Goal: Transaction & Acquisition: Purchase product/service

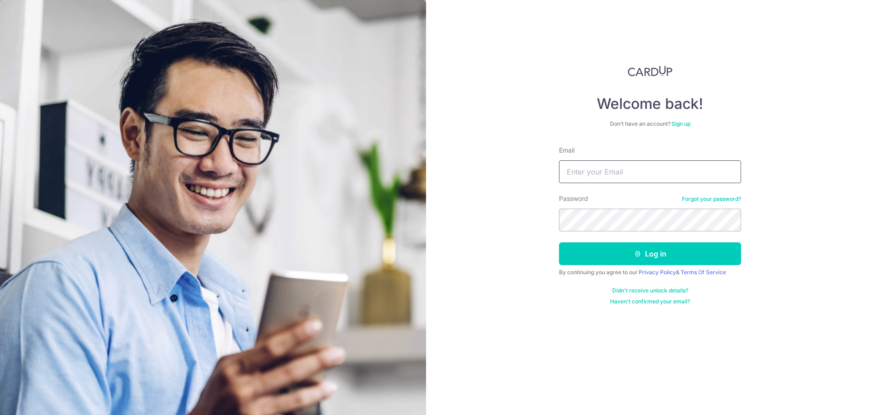
click at [634, 171] on input "Email" at bounding box center [650, 171] width 182 height 23
paste input "[EMAIL_ADDRESS][DOMAIN_NAME]"
type input "simpsonlaetitia@gmail.com"
click at [633, 260] on button "Log in" at bounding box center [650, 253] width 182 height 23
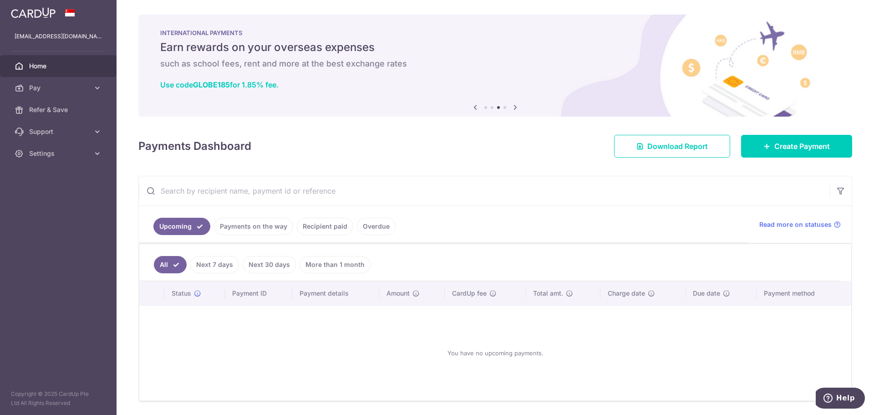
click at [37, 88] on span "Pay" at bounding box center [59, 87] width 60 height 9
click at [33, 12] on img at bounding box center [33, 12] width 45 height 11
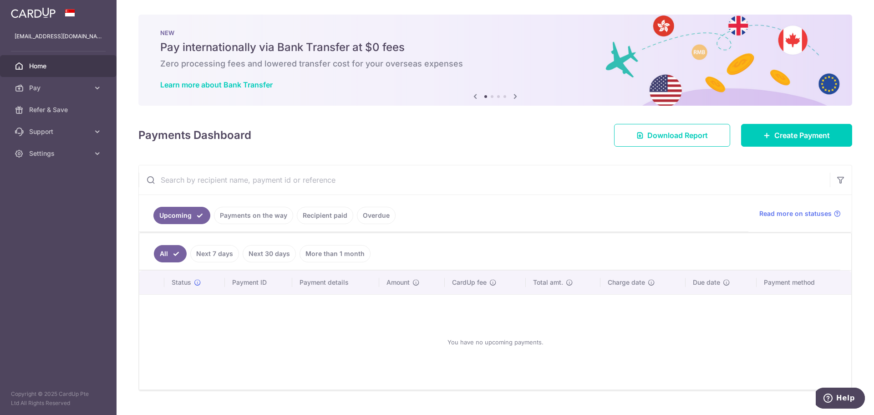
click at [51, 92] on span "Pay" at bounding box center [59, 87] width 60 height 9
click at [52, 117] on link "Payments" at bounding box center [58, 110] width 117 height 22
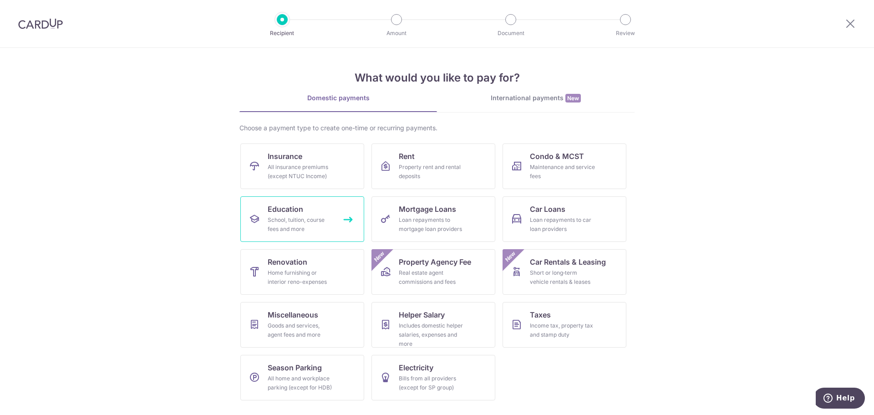
click at [314, 213] on link "Education School, tuition, course fees and more" at bounding box center [302, 219] width 124 height 46
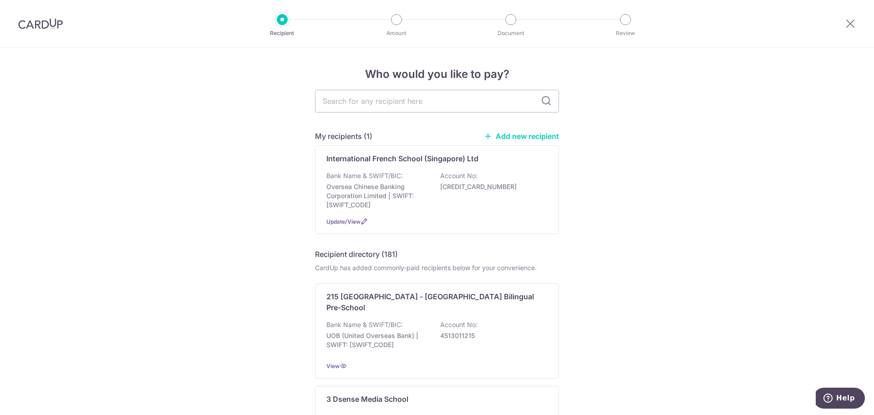
click at [51, 23] on img at bounding box center [40, 23] width 45 height 11
click at [421, 197] on p "Oversea Chinese Banking Corporation Limited | SWIFT: OCBCSGSGXXX" at bounding box center [378, 195] width 102 height 27
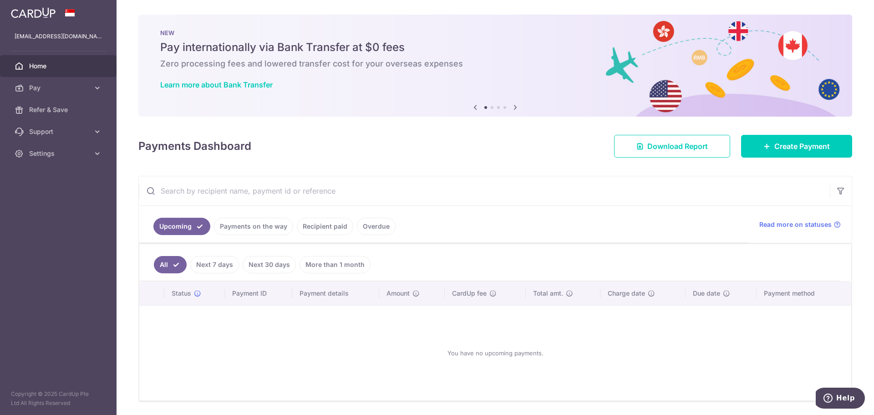
click at [512, 107] on icon at bounding box center [515, 107] width 11 height 11
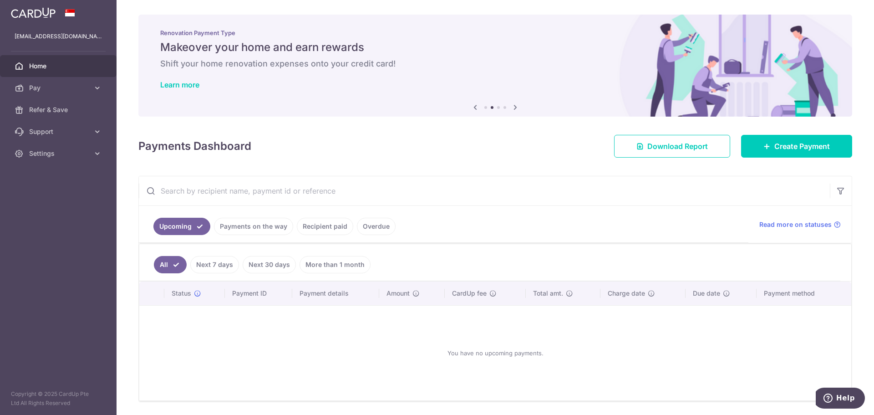
click at [512, 107] on icon at bounding box center [515, 107] width 11 height 11
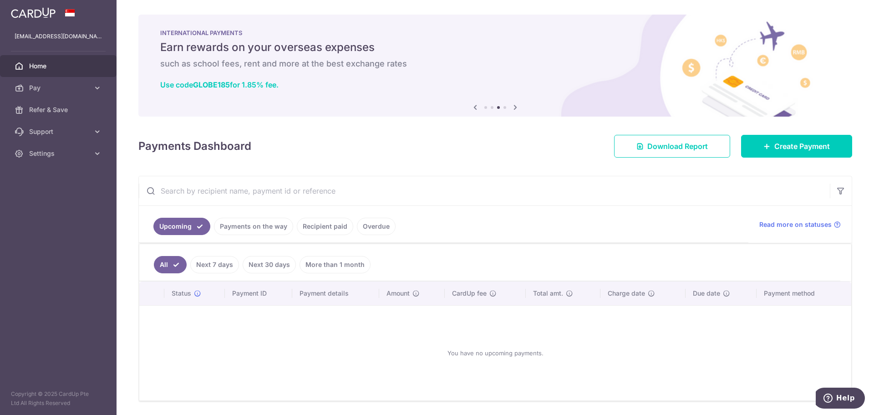
click at [471, 105] on icon at bounding box center [475, 107] width 11 height 11
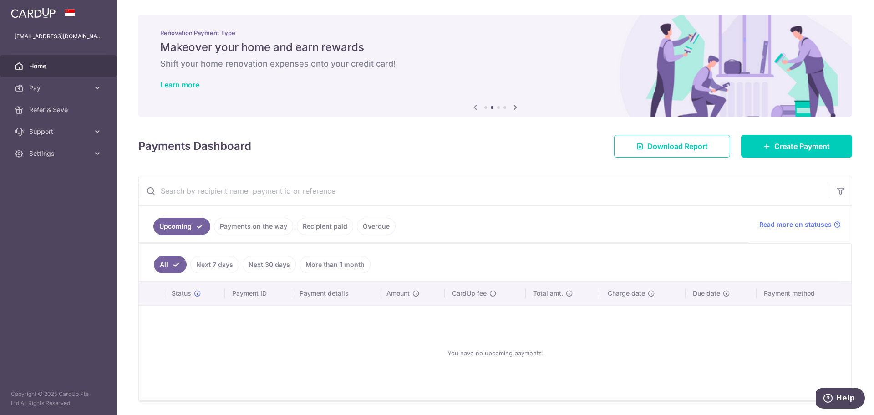
click at [472, 105] on icon at bounding box center [475, 107] width 11 height 11
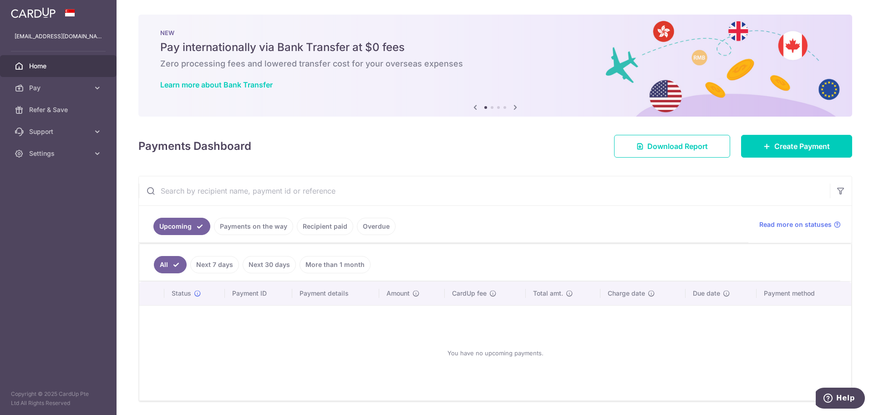
click at [472, 105] on icon at bounding box center [475, 107] width 11 height 11
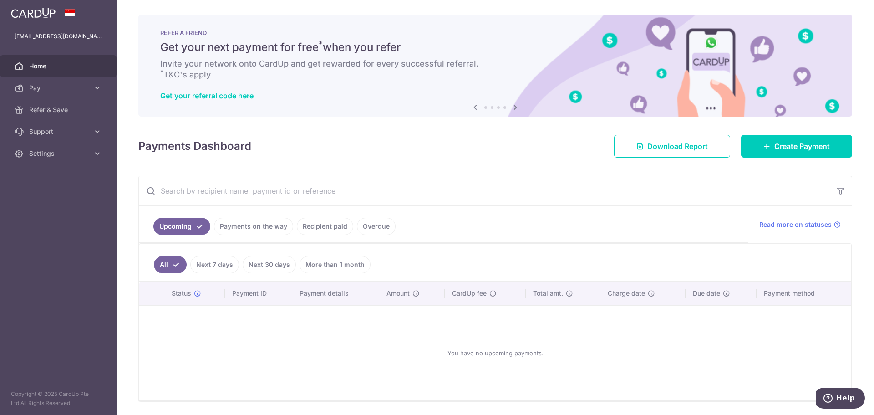
click at [513, 104] on icon at bounding box center [515, 107] width 11 height 11
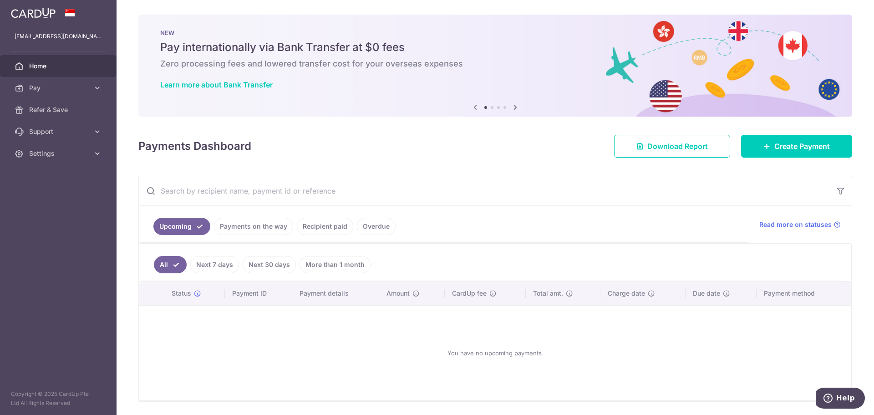
click at [513, 104] on icon at bounding box center [515, 107] width 11 height 11
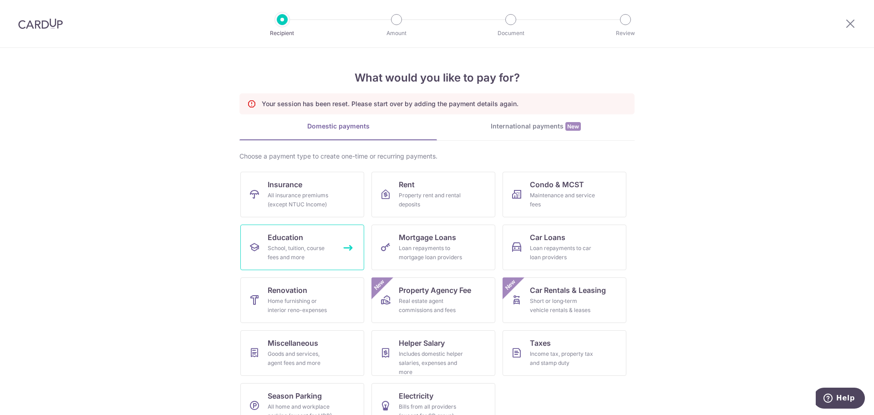
click at [316, 236] on link "Education School, tuition, course fees and more" at bounding box center [302, 248] width 124 height 46
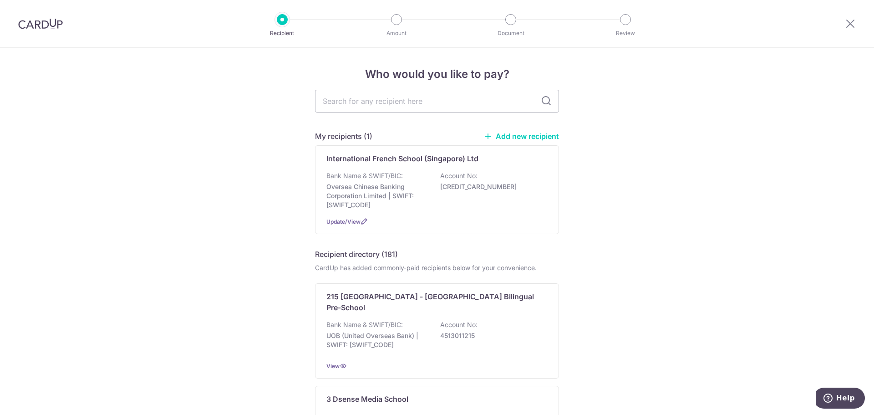
click at [388, 195] on p "Oversea Chinese Banking Corporation Limited | SWIFT: [SWIFT_CODE]" at bounding box center [378, 195] width 102 height 27
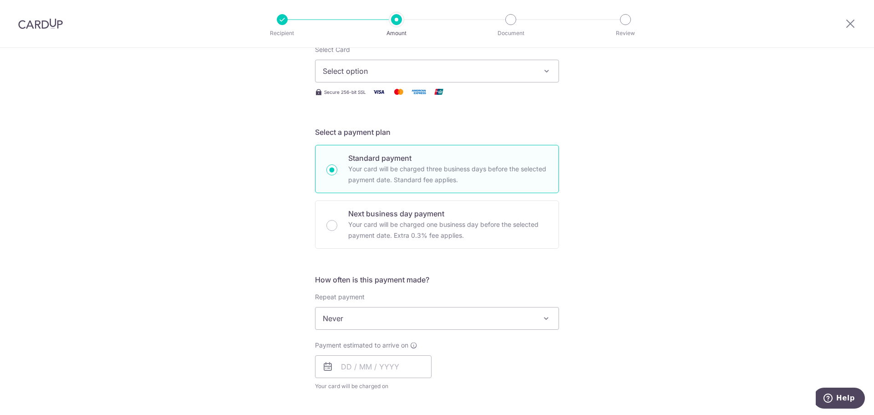
scroll to position [137, 0]
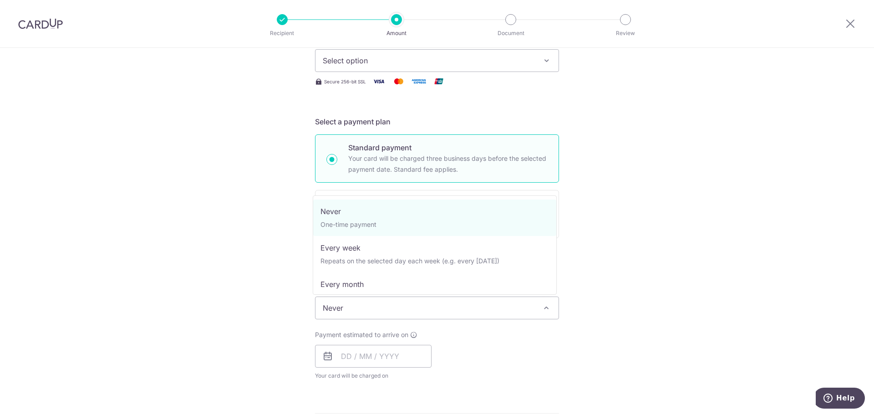
click at [351, 311] on span "Never" at bounding box center [437, 308] width 243 height 22
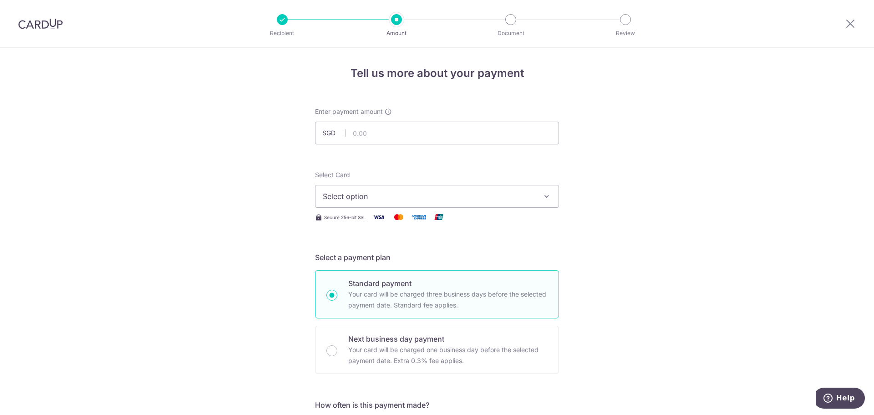
scroll to position [0, 0]
click at [379, 195] on span "Select option" at bounding box center [429, 197] width 212 height 11
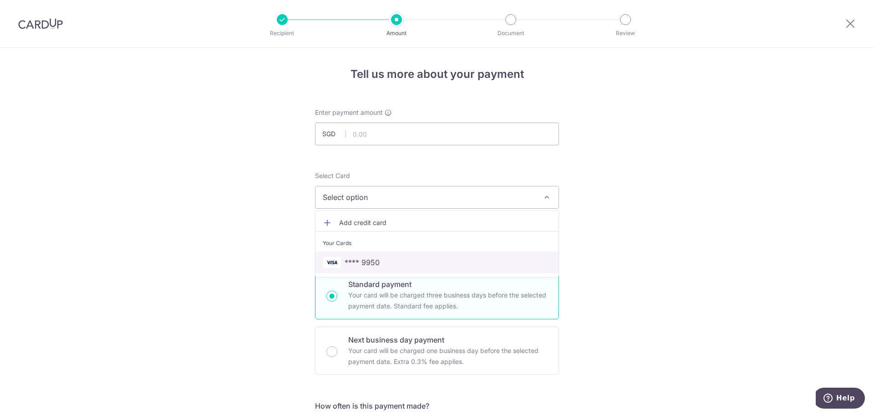
click at [371, 265] on span "**** 9950" at bounding box center [362, 262] width 35 height 11
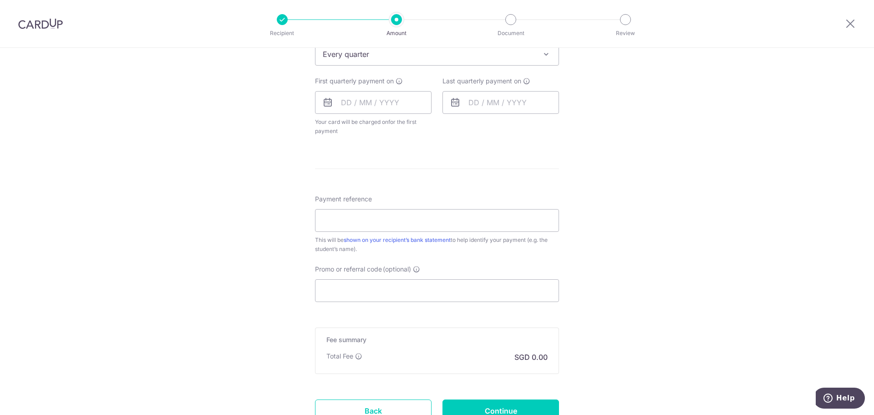
scroll to position [410, 0]
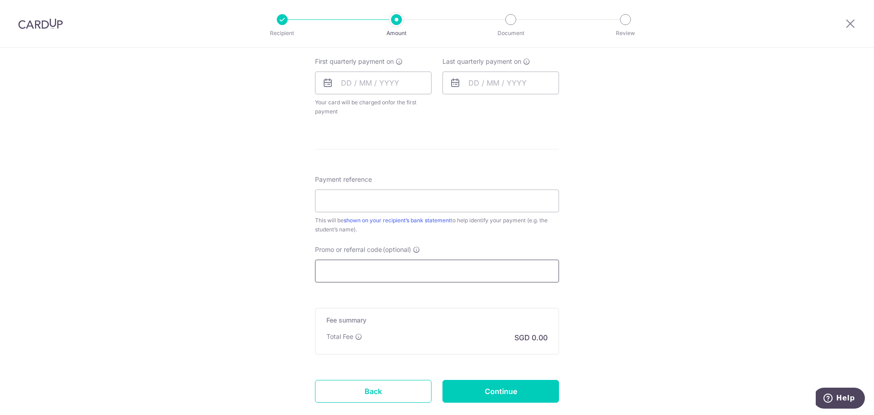
click at [396, 265] on input "Promo or referral code (optional)" at bounding box center [437, 271] width 244 height 23
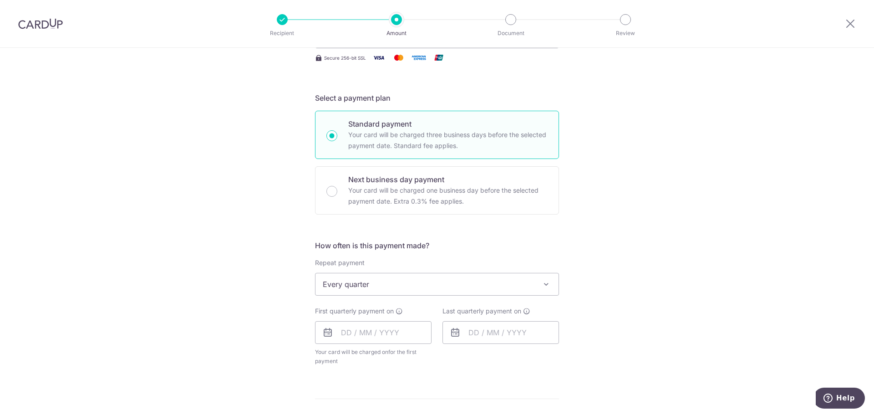
scroll to position [137, 0]
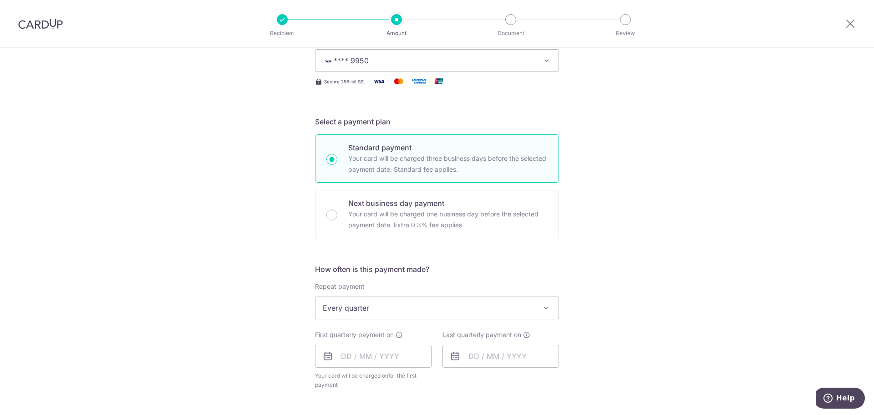
click at [412, 310] on span "Every quarter" at bounding box center [437, 308] width 243 height 22
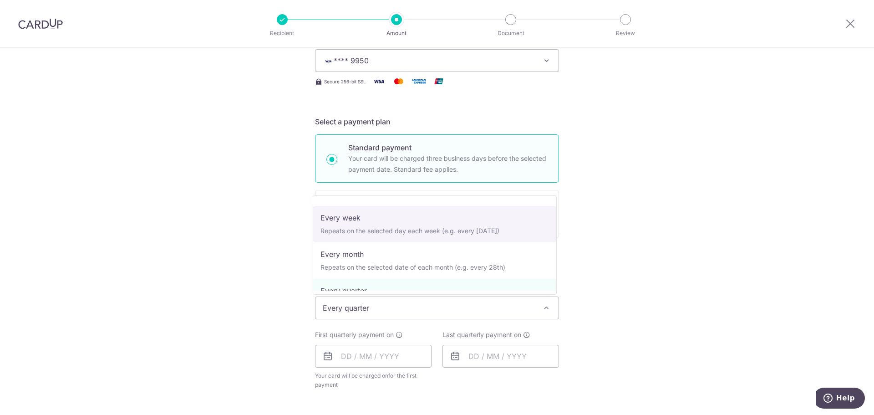
scroll to position [0, 0]
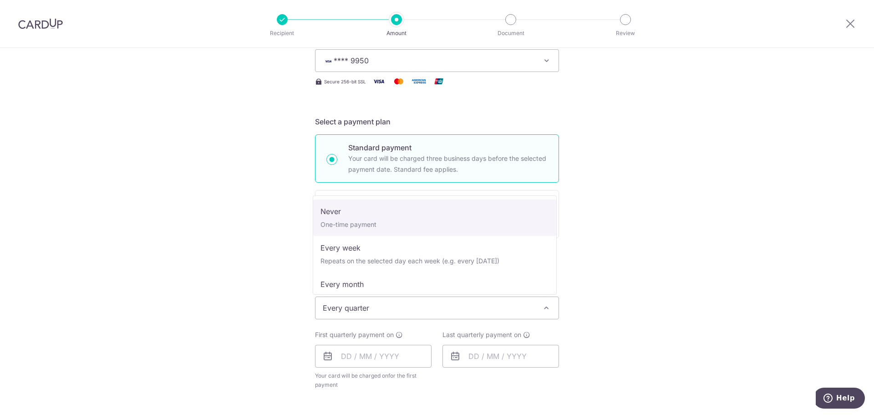
select select "1"
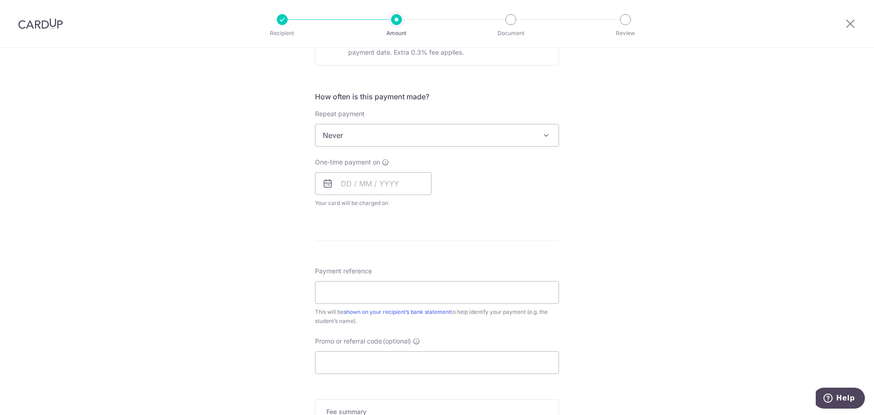
scroll to position [319, 0]
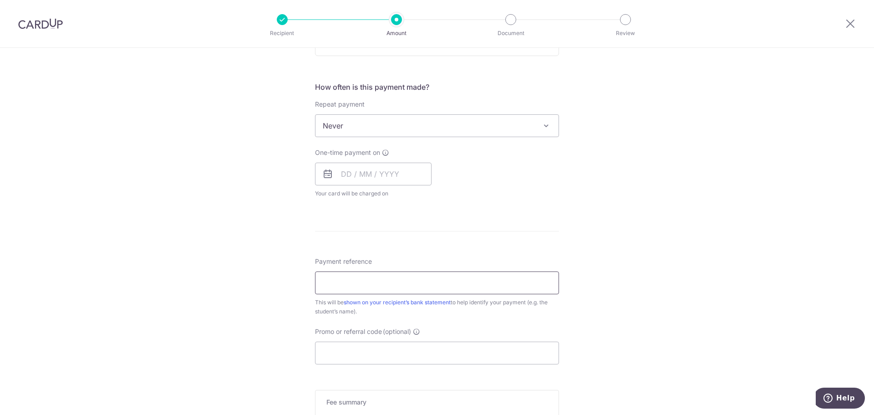
click at [353, 282] on input "Payment reference" at bounding box center [437, 282] width 244 height 23
click at [373, 252] on form "Enter payment amount SGD Select Card **** 9950 Add credit card Your Cards **** …" at bounding box center [437, 149] width 244 height 721
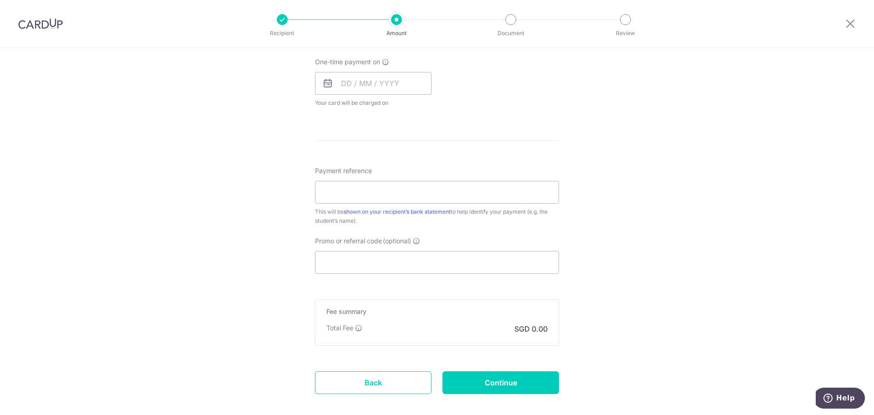
scroll to position [410, 0]
click at [352, 263] on input "Promo or referral code (optional)" at bounding box center [437, 261] width 244 height 23
paste input "3HOME25R"
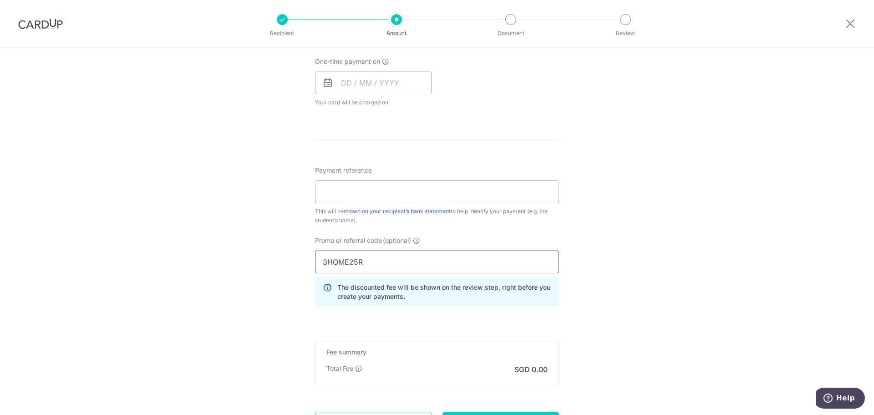
type input "3HOME25R"
click at [405, 318] on form "Enter payment amount SGD Select Card **** 9950 Add credit card Your Cards **** …" at bounding box center [437, 79] width 244 height 762
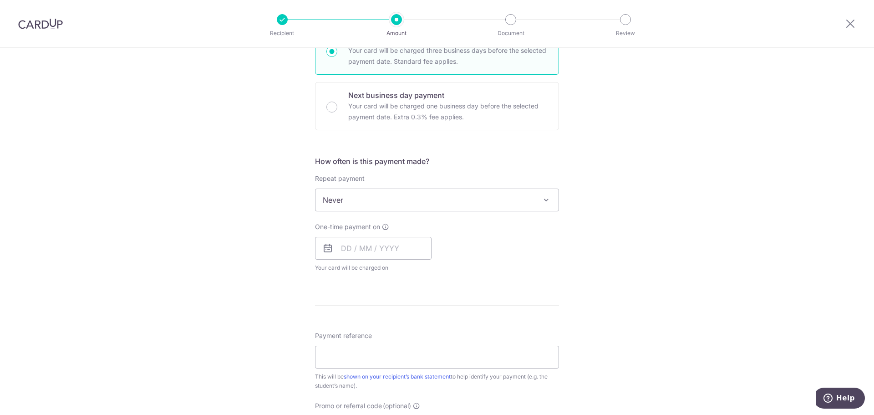
scroll to position [225, 0]
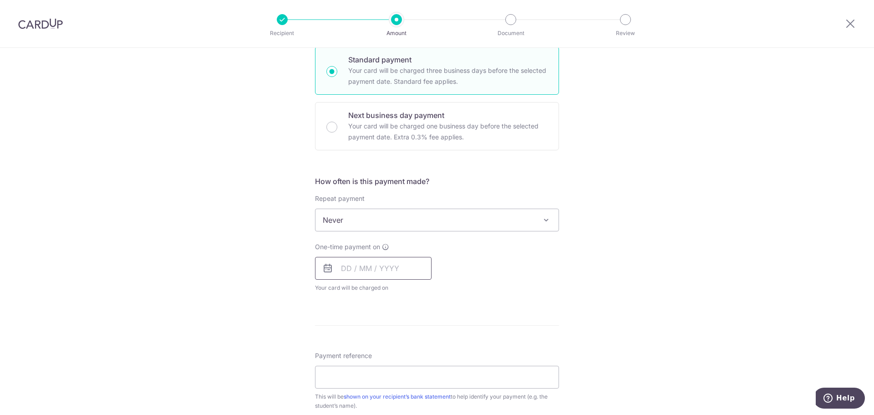
click at [357, 269] on input "text" at bounding box center [373, 268] width 117 height 23
click at [461, 254] on div "One-time payment on Prev Next Sep Oct Nov Dec 2025 2026 2027 2028 2029 2030 203…" at bounding box center [437, 267] width 255 height 50
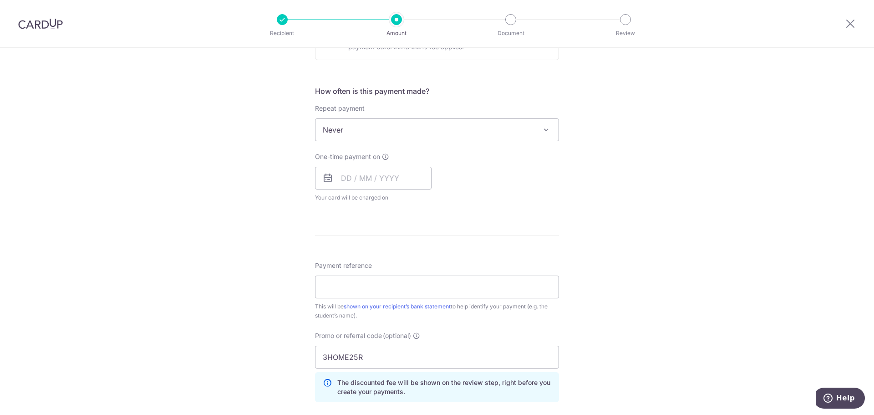
scroll to position [316, 0]
click at [374, 168] on input "text" at bounding box center [373, 177] width 117 height 23
click at [352, 293] on link "22" at bounding box center [352, 296] width 15 height 15
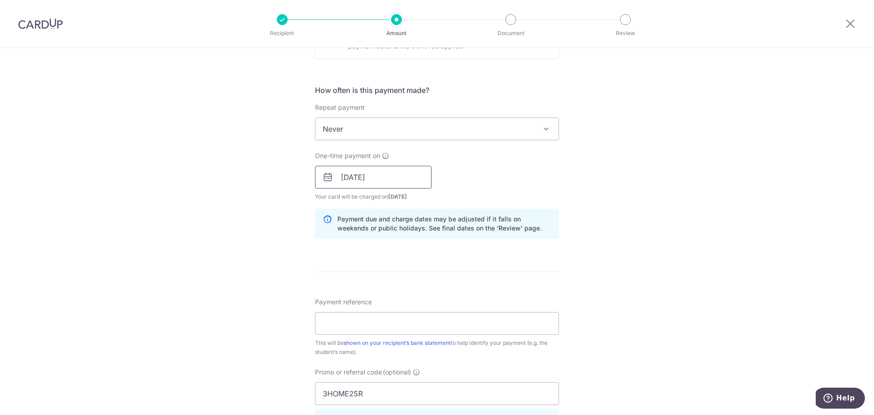
click at [374, 179] on input "22/09/2025" at bounding box center [373, 177] width 117 height 23
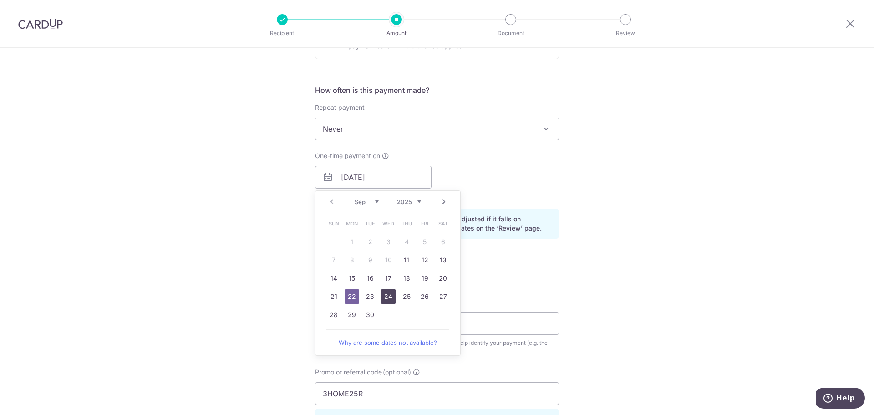
click at [381, 296] on link "24" at bounding box center [388, 296] width 15 height 15
type input "[DATE]"
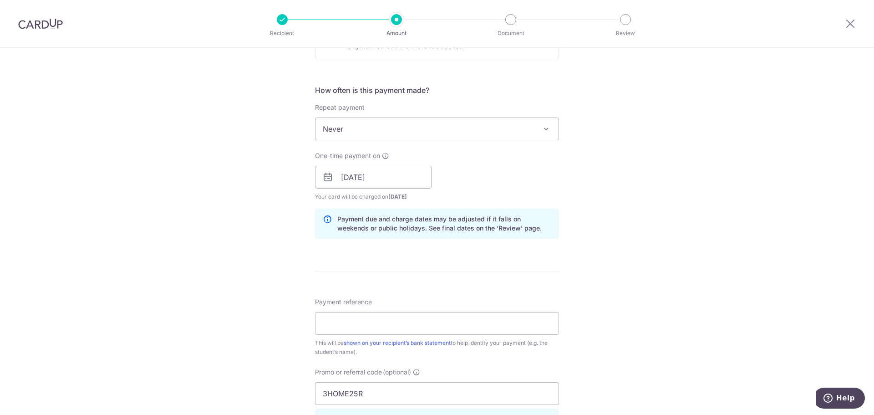
click at [402, 269] on form "Enter payment amount SGD Select Card **** 9950 Add credit card Your Cards **** …" at bounding box center [437, 191] width 244 height 799
click at [384, 179] on input "[DATE]" at bounding box center [373, 177] width 117 height 23
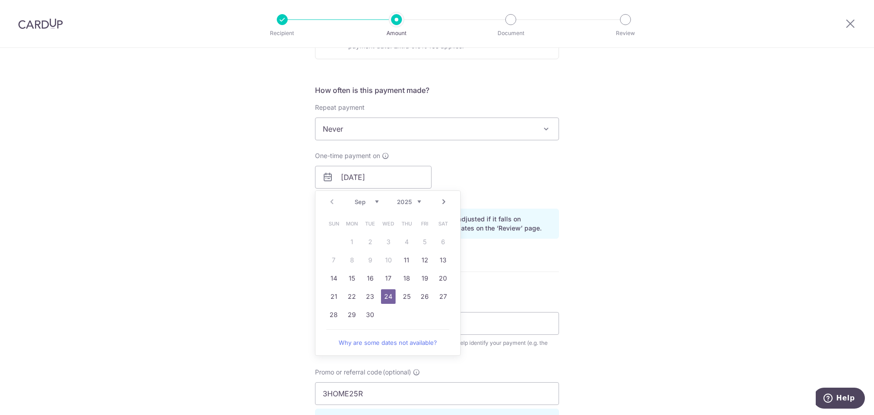
click at [543, 279] on form "Enter payment amount SGD Select Card **** 9950 Add credit card Your Cards **** …" at bounding box center [437, 191] width 244 height 799
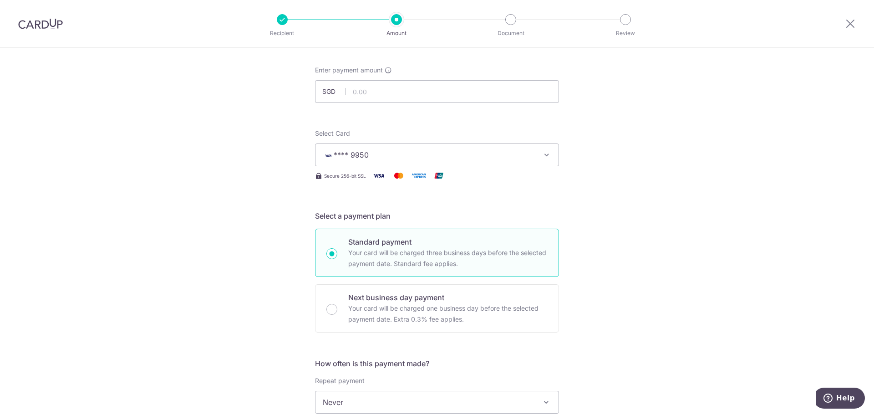
scroll to position [0, 0]
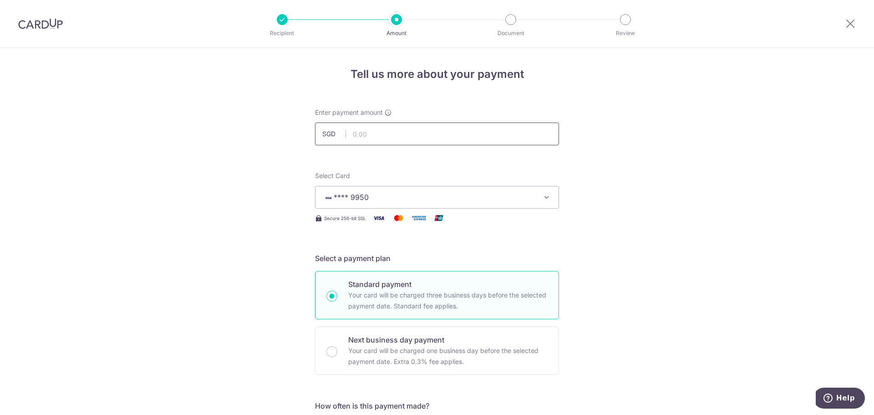
click at [369, 134] on input "text" at bounding box center [437, 134] width 244 height 23
paste input "9 170"
type input "9,170.00"
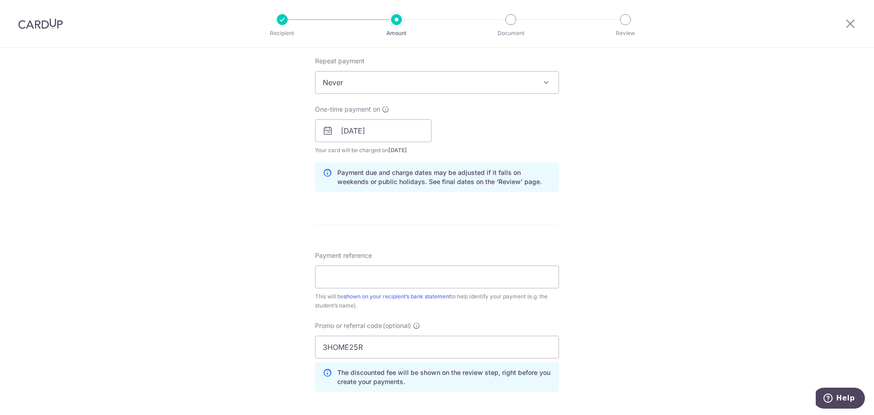
scroll to position [364, 0]
drag, startPoint x: 377, startPoint y: 266, endPoint x: 380, endPoint y: 272, distance: 6.7
click at [380, 271] on input "Payment reference" at bounding box center [437, 274] width 244 height 23
drag, startPoint x: 366, startPoint y: 343, endPoint x: 318, endPoint y: 344, distance: 47.4
click at [318, 344] on input "3HOME25R" at bounding box center [437, 344] width 244 height 23
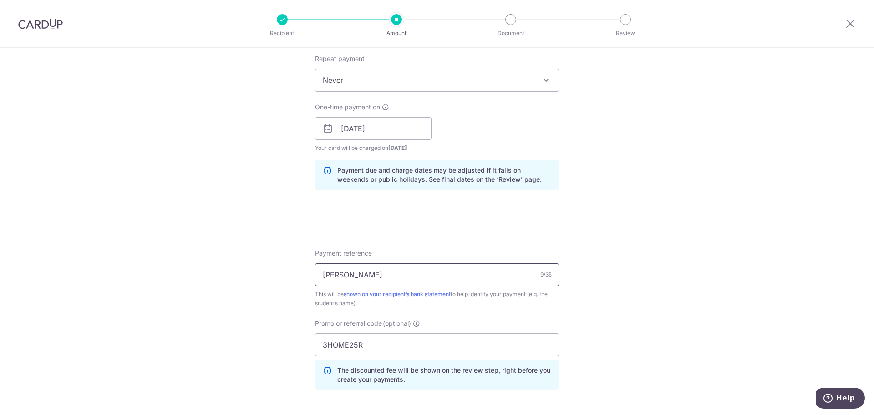
drag, startPoint x: 365, startPoint y: 273, endPoint x: 287, endPoint y: 274, distance: 77.9
click at [287, 274] on div "Tell us more about your payment Enter payment amount SGD 9,170.00 9170.00 Selec…" at bounding box center [437, 134] width 874 height 902
paste input "25267215"
drag, startPoint x: 347, startPoint y: 273, endPoint x: 301, endPoint y: 276, distance: 46.1
click at [301, 276] on div "Tell us more about your payment Enter payment amount SGD 9,170.00 9170.00 Selec…" at bounding box center [437, 134] width 874 height 902
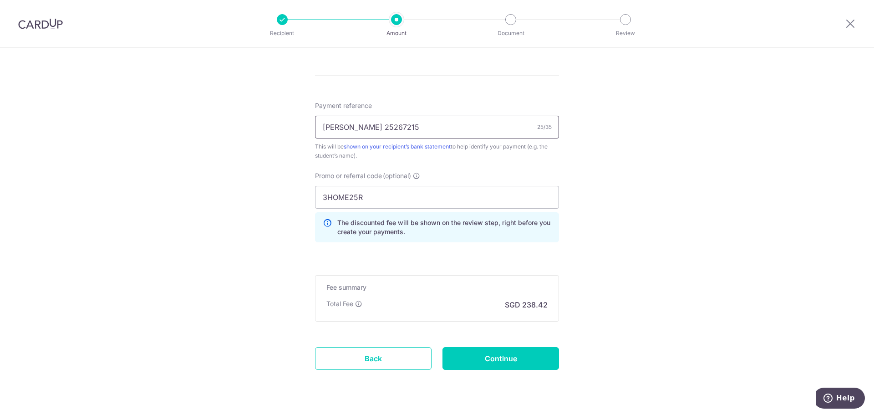
scroll to position [490, 0]
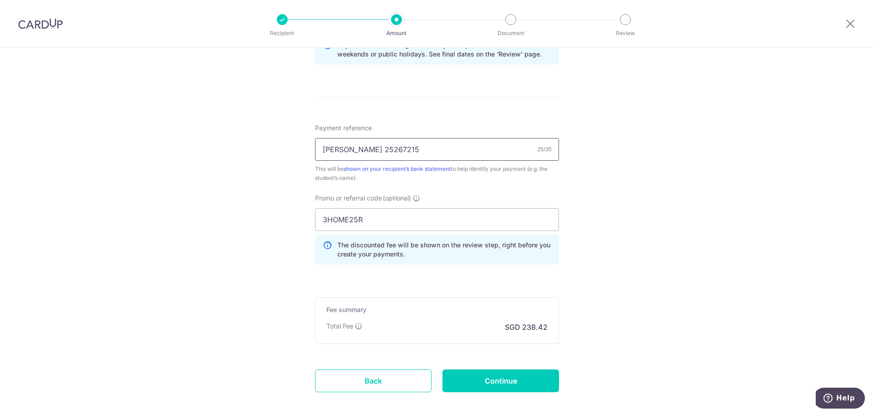
type input "Simpson Laetitia 25267215"
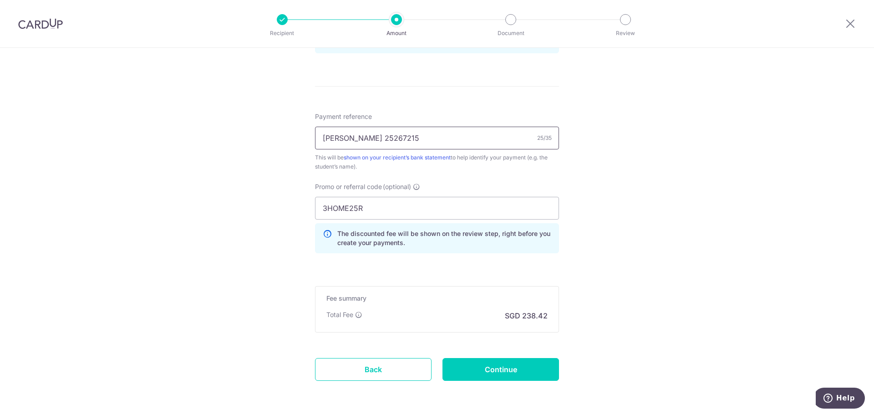
scroll to position [535, 0]
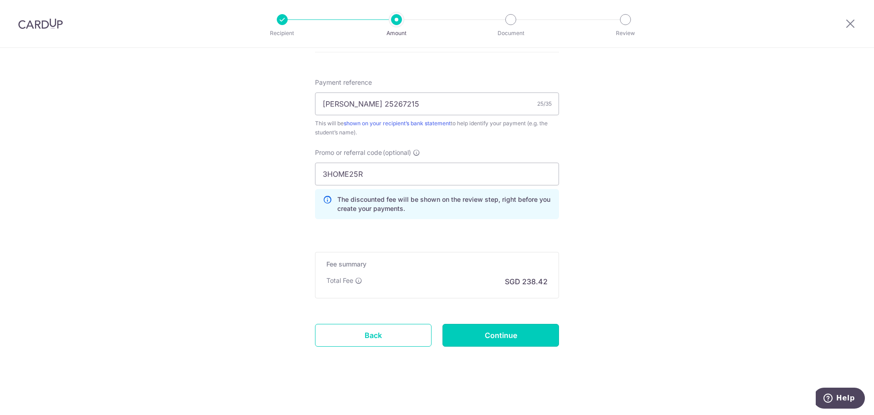
click at [490, 337] on input "Continue" at bounding box center [501, 335] width 117 height 23
type input "Create Schedule"
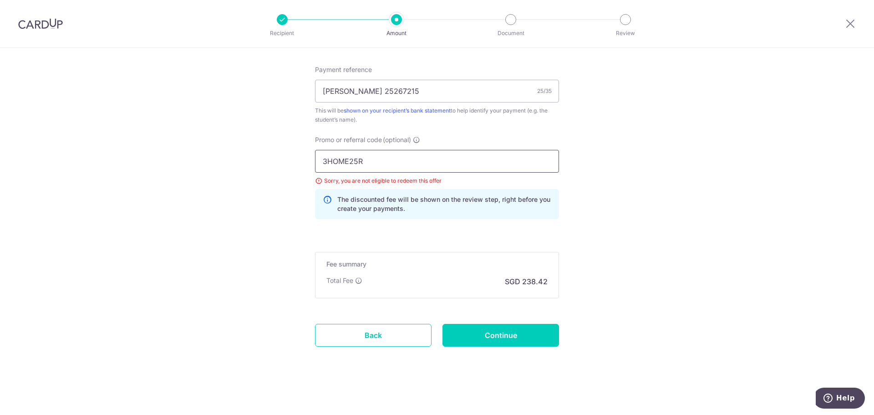
drag, startPoint x: 392, startPoint y: 157, endPoint x: 261, endPoint y: 144, distance: 131.8
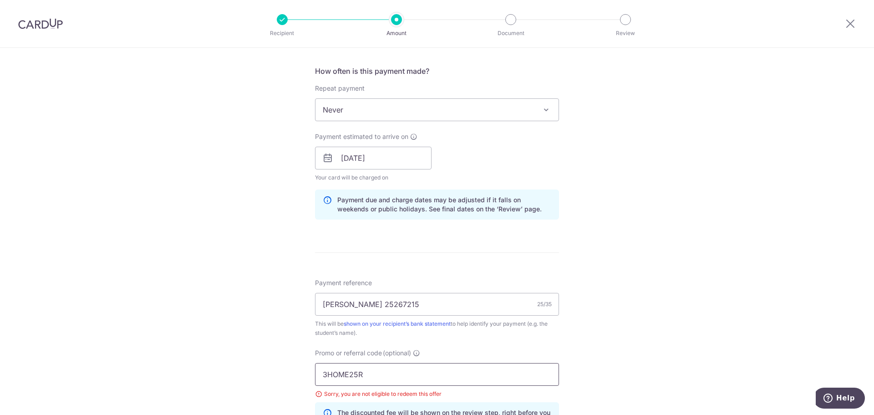
scroll to position [410, 0]
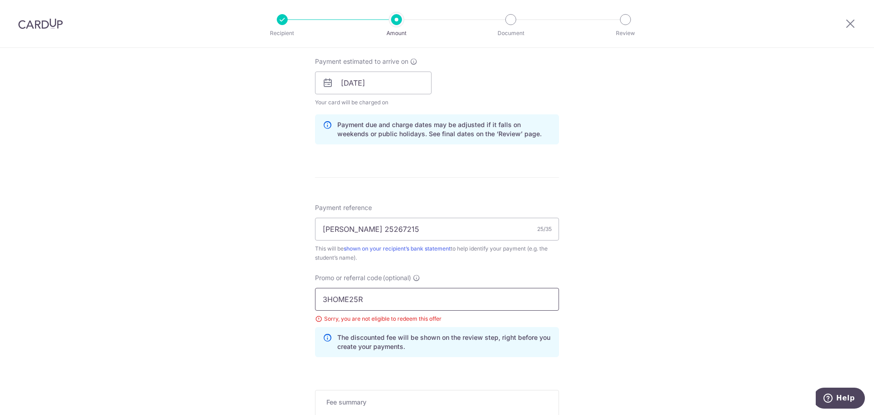
click at [371, 304] on input "3HOME25R" at bounding box center [437, 299] width 244 height 23
click at [379, 301] on input "3HOME25R" at bounding box center [437, 299] width 244 height 23
drag, startPoint x: 378, startPoint y: 301, endPoint x: 301, endPoint y: 301, distance: 77.9
click at [301, 301] on div "Tell us more about your payment Enter payment amount SGD 9,170.00 9170.00 Selec…" at bounding box center [437, 95] width 874 height 915
paste input "OFF225"
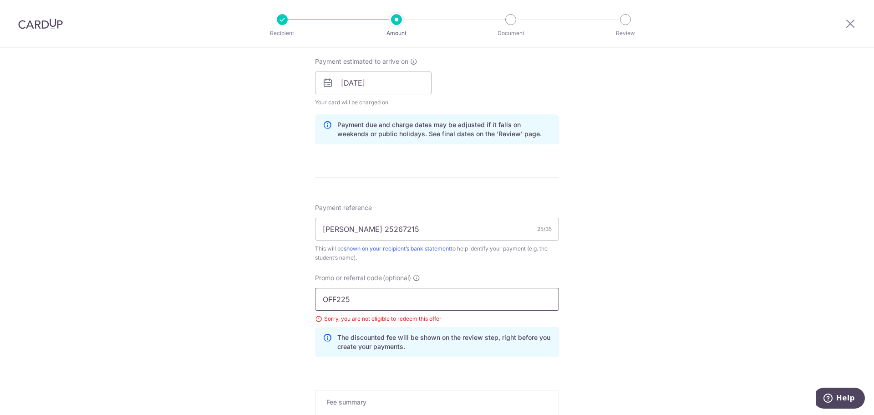
type input "OFF225"
click at [661, 297] on div "Tell us more about your payment Enter payment amount SGD 9,170.00 9170.00 Selec…" at bounding box center [437, 95] width 874 height 915
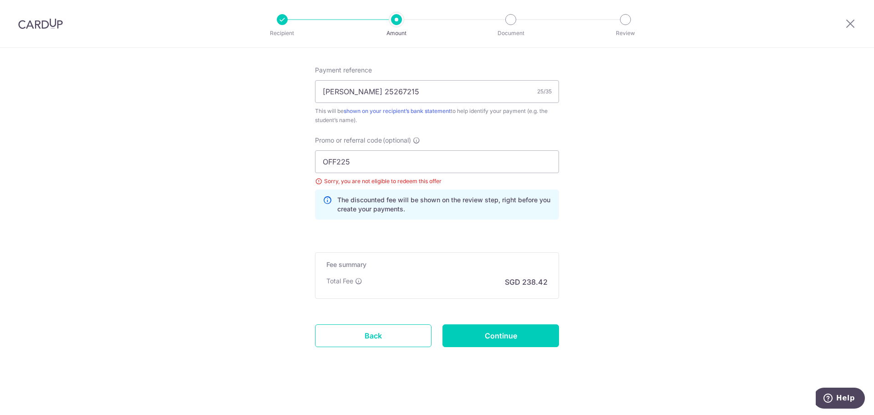
scroll to position [548, 0]
click at [505, 341] on input "Continue" at bounding box center [501, 335] width 117 height 23
type input "Update Schedule"
drag, startPoint x: 441, startPoint y: 200, endPoint x: 536, endPoint y: 203, distance: 95.7
click at [536, 203] on p "The discounted fee will be shown on the review step, right before you create yo…" at bounding box center [444, 204] width 214 height 18
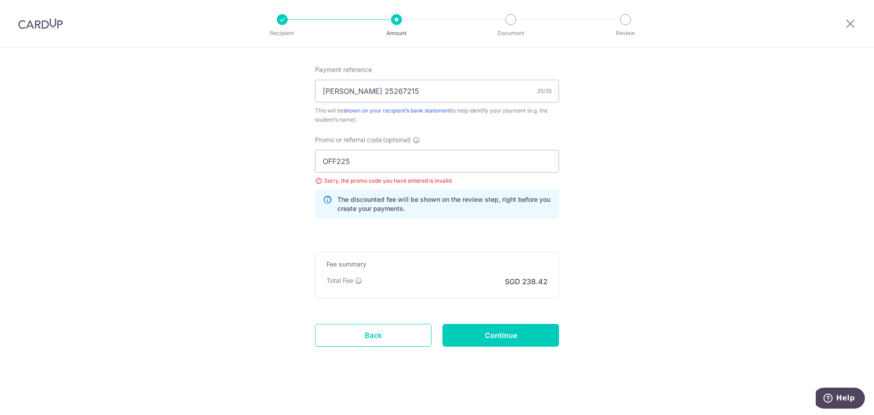
click at [375, 179] on div "Sorry, the promo code you have entered is invalid" at bounding box center [437, 180] width 244 height 9
click at [458, 184] on div "Sorry, the promo code you have entered is invalid" at bounding box center [437, 180] width 244 height 9
click at [382, 163] on input "OFF225" at bounding box center [437, 161] width 244 height 23
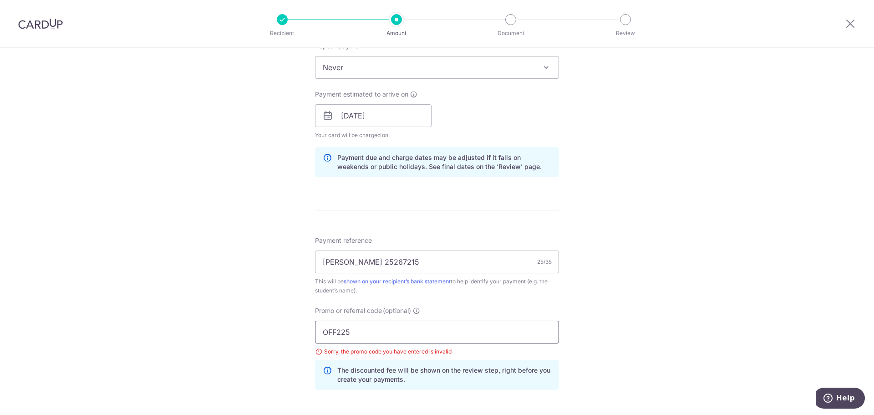
scroll to position [410, 0]
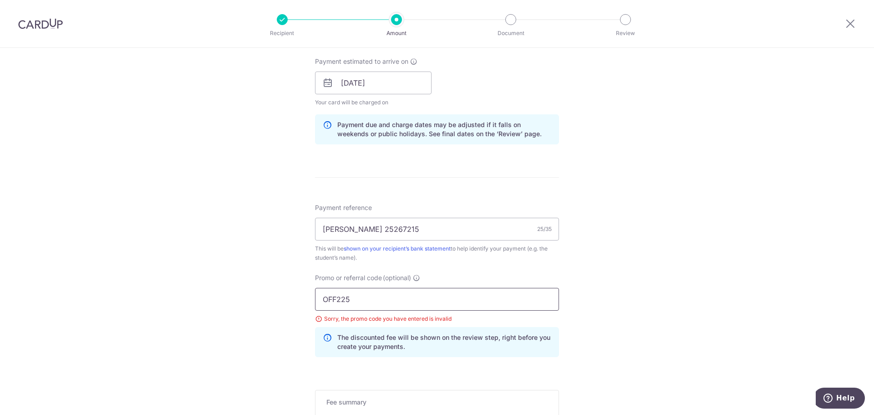
drag, startPoint x: 357, startPoint y: 306, endPoint x: 282, endPoint y: 301, distance: 74.8
click at [282, 301] on div "Tell us more about your payment Enter payment amount SGD 9,170.00 9170.00 Selec…" at bounding box center [437, 95] width 874 height 915
paste input "RENO25ONE"
type input "RENO25ONE"
click at [644, 307] on div "Tell us more about your payment Enter payment amount SGD 9,170.00 9170.00 Selec…" at bounding box center [437, 95] width 874 height 915
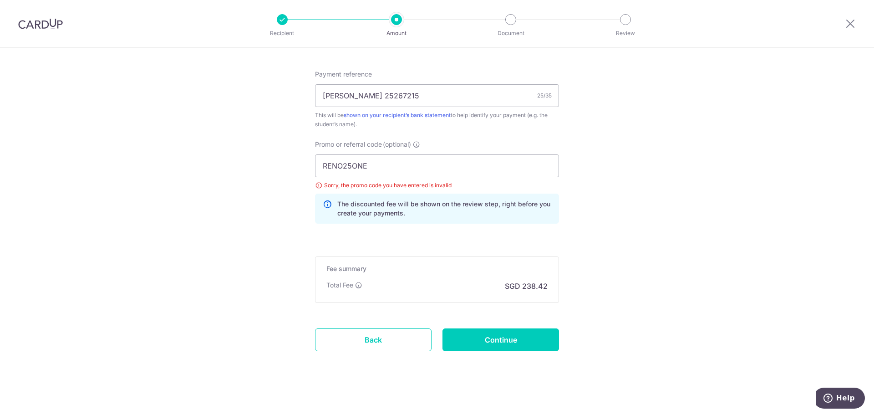
scroll to position [548, 0]
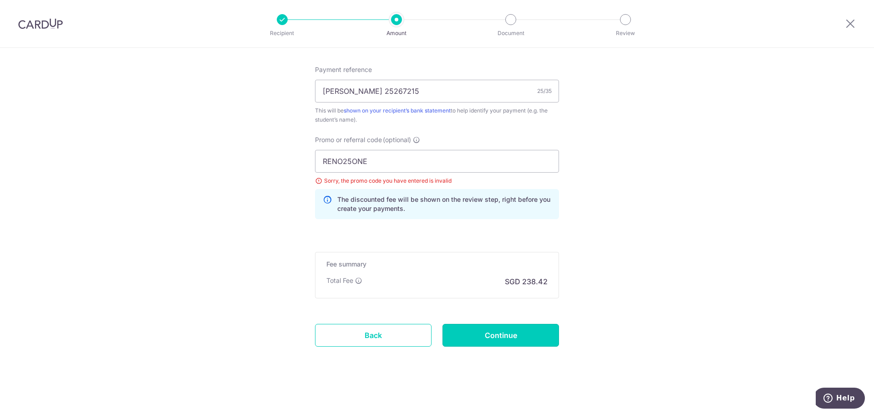
click at [526, 333] on input "Continue" at bounding box center [501, 335] width 117 height 23
type input "Update Schedule"
drag, startPoint x: 398, startPoint y: 158, endPoint x: 280, endPoint y: 148, distance: 118.8
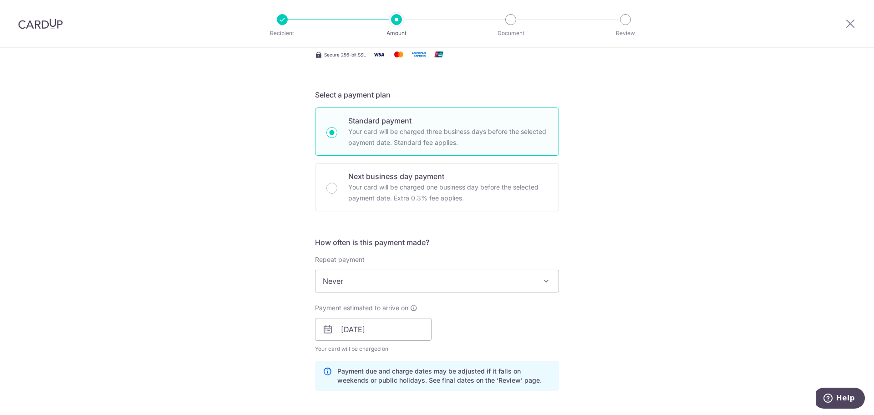
scroll to position [182, 0]
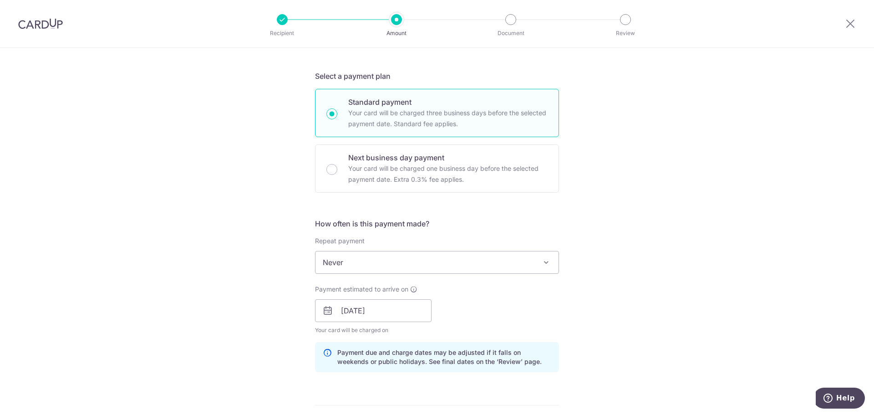
click at [388, 260] on span "Never" at bounding box center [437, 262] width 243 height 22
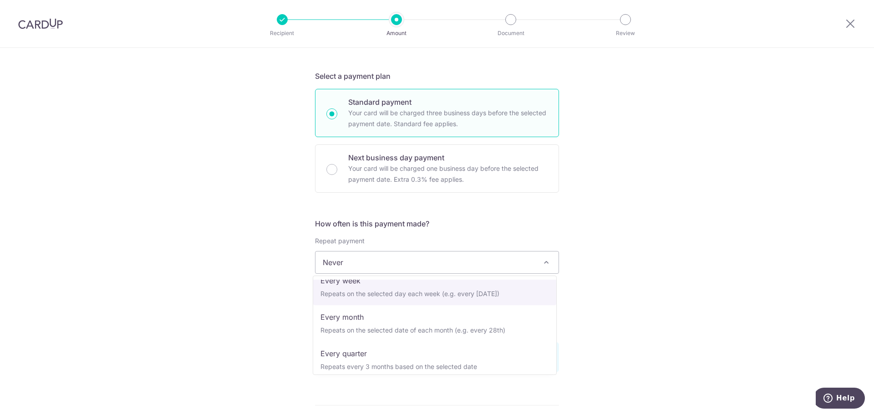
scroll to position [91, 0]
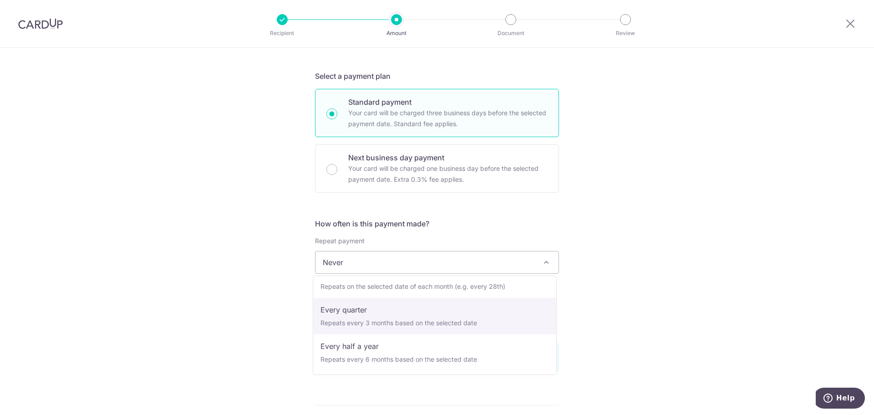
select select "4"
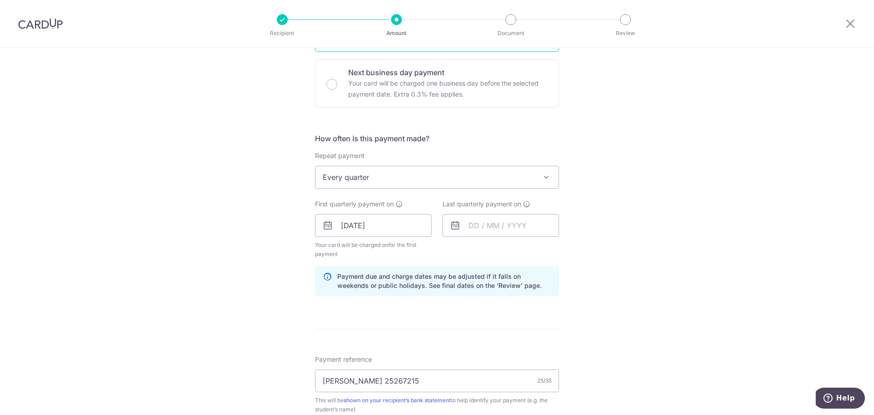
scroll to position [273, 0]
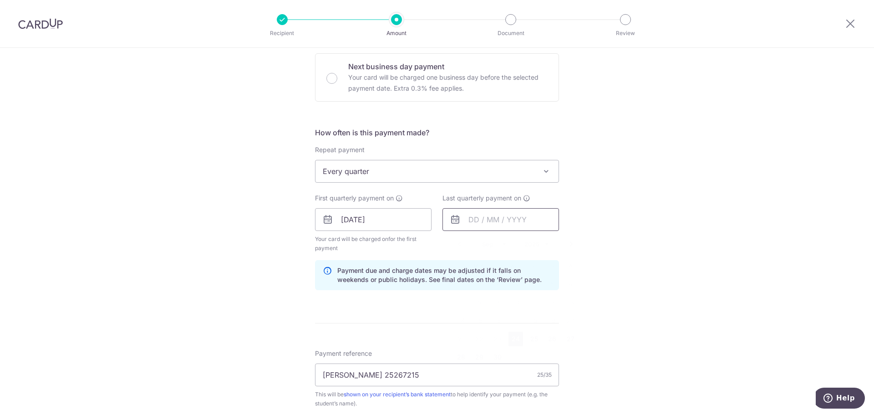
click at [495, 216] on input "text" at bounding box center [501, 219] width 117 height 23
click at [571, 245] on link "Next" at bounding box center [571, 244] width 11 height 11
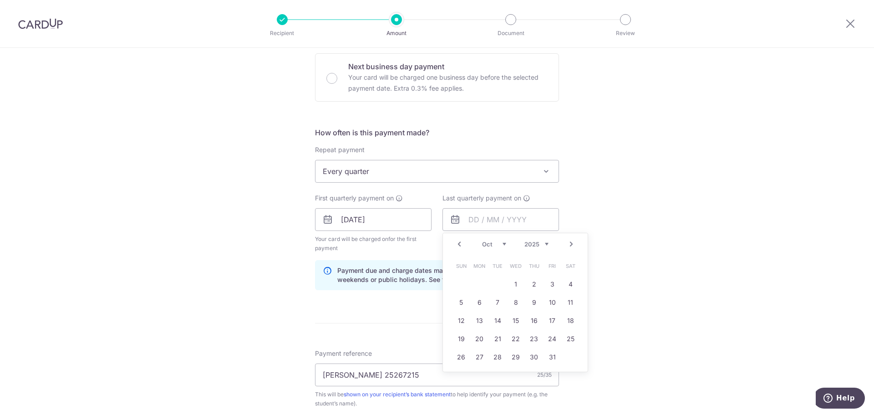
click at [571, 245] on link "Next" at bounding box center [571, 244] width 11 height 11
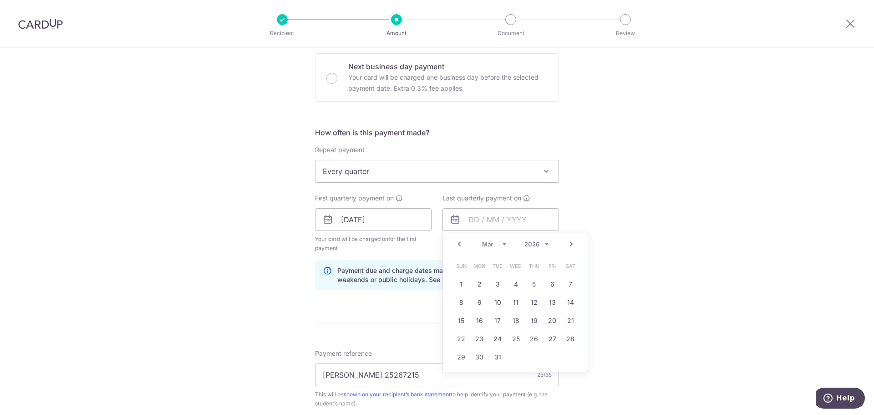
click at [571, 245] on link "Next" at bounding box center [571, 244] width 11 height 11
click at [532, 361] on link "30" at bounding box center [534, 357] width 15 height 15
type input "[DATE]"
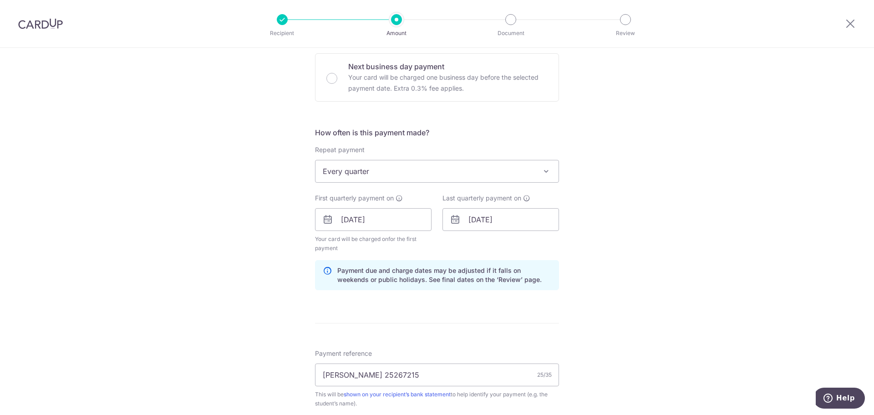
click at [699, 279] on div "Tell us more about your payment Enter payment amount SGD 9,170.00 9170.00 Selec…" at bounding box center [437, 237] width 874 height 924
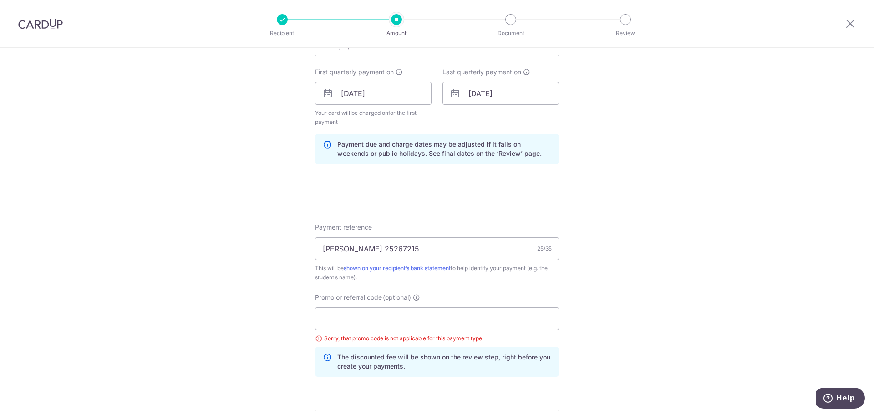
scroll to position [455, 0]
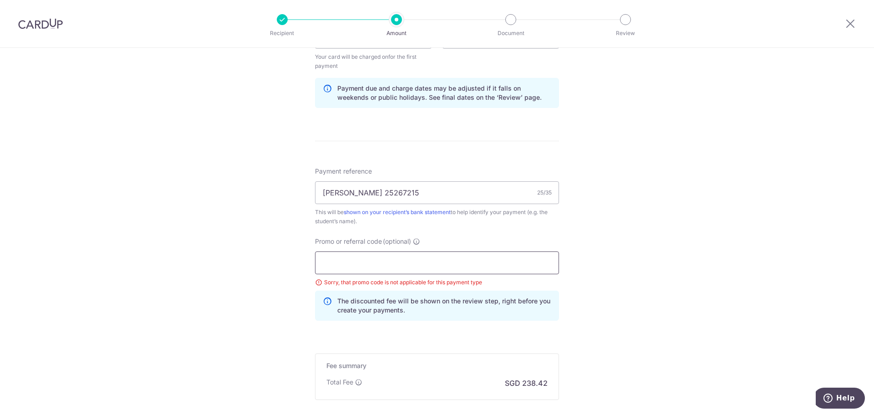
click at [379, 268] on input "Promo or referral code (optional)" at bounding box center [437, 262] width 244 height 23
click at [350, 260] on input "Promo or referral code (optional)" at bounding box center [437, 262] width 244 height 23
paste input "3HOME25R"
type input "3HOME25R"
click at [681, 249] on div "Tell us more about your payment Enter payment amount SGD 9,170.00 9170.00 Selec…" at bounding box center [437, 54] width 874 height 924
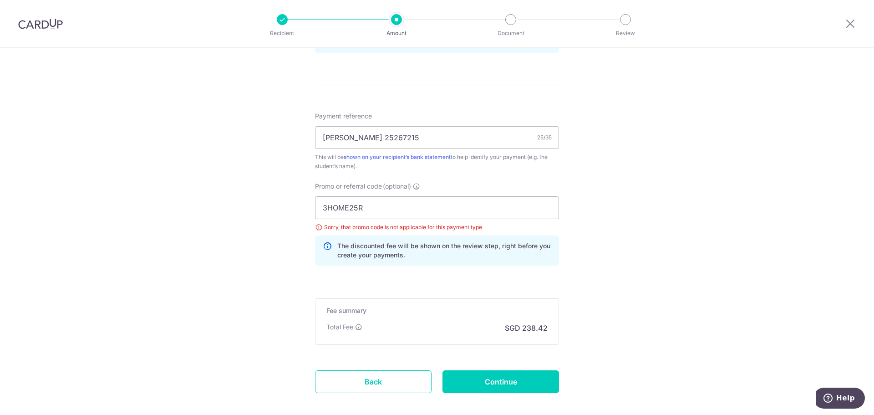
scroll to position [511, 0]
click at [490, 378] on input "Continue" at bounding box center [501, 380] width 117 height 23
type input "Update Schedule"
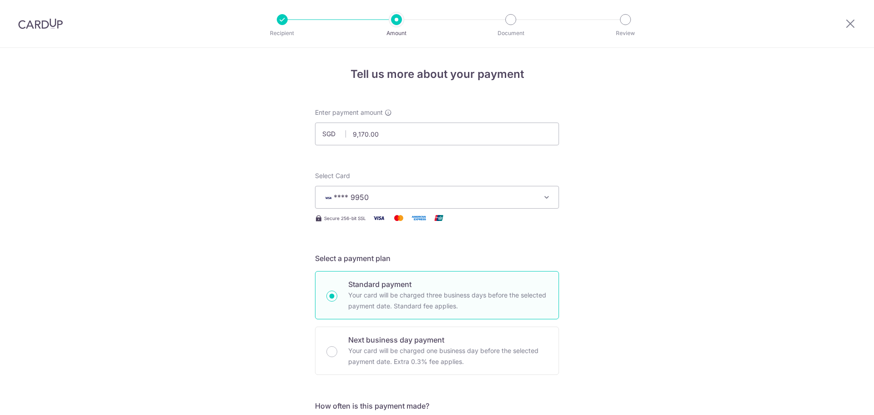
scroll to position [511, 0]
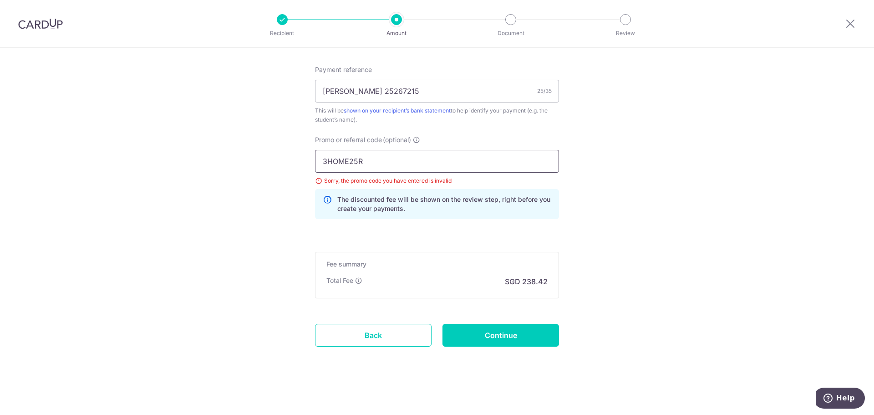
drag, startPoint x: 377, startPoint y: 160, endPoint x: 296, endPoint y: 153, distance: 81.3
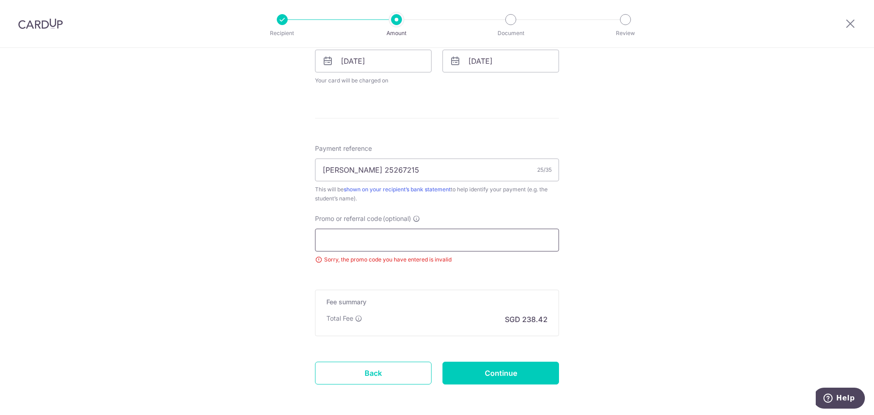
scroll to position [455, 0]
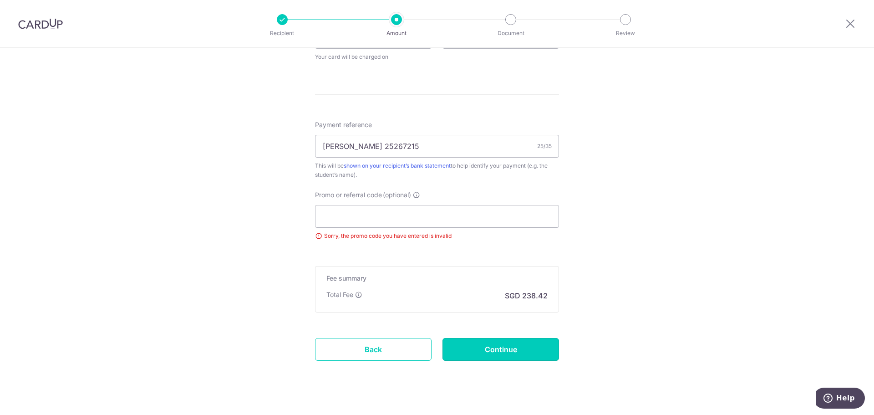
click at [502, 352] on input "Continue" at bounding box center [501, 349] width 117 height 23
type input "Update Schedule"
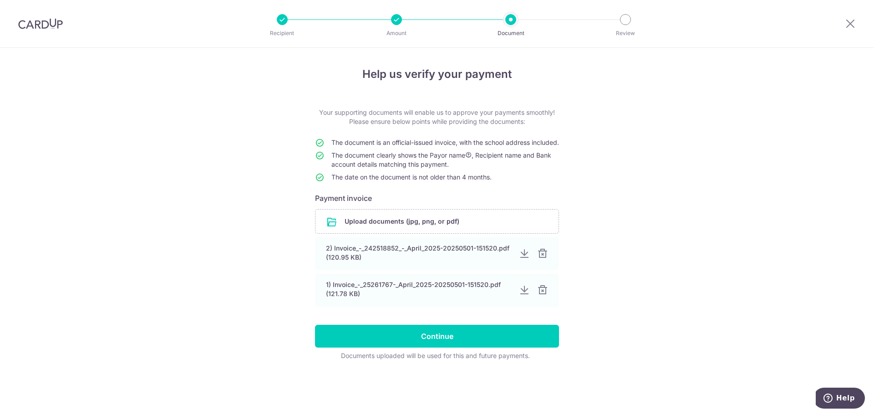
click at [544, 259] on div at bounding box center [542, 253] width 11 height 11
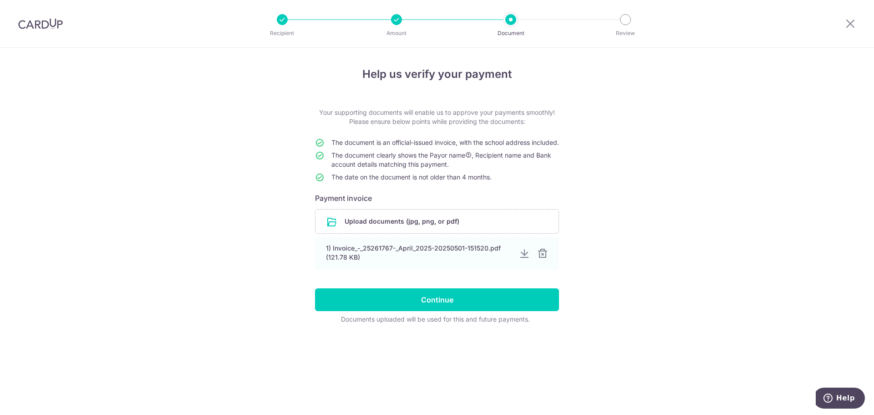
click at [544, 259] on div at bounding box center [542, 253] width 11 height 11
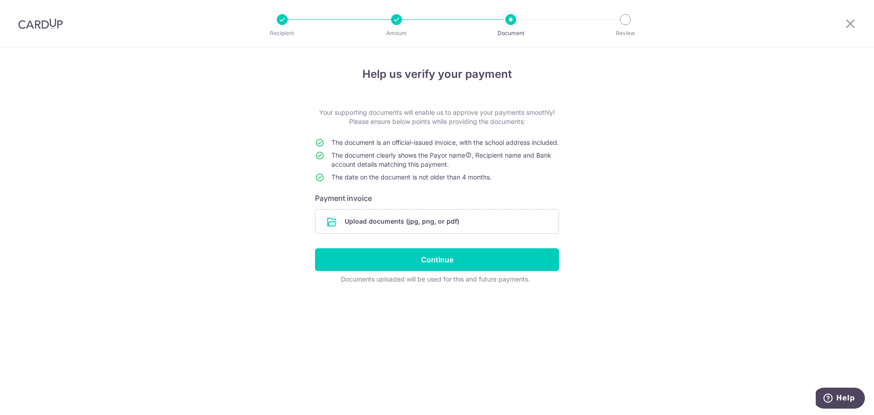
click at [438, 229] on input "file" at bounding box center [437, 221] width 243 height 24
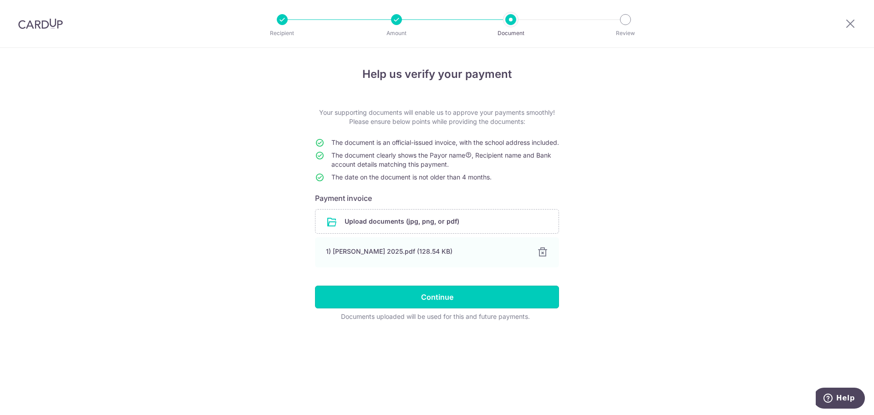
click at [428, 308] on input "Continue" at bounding box center [437, 297] width 244 height 23
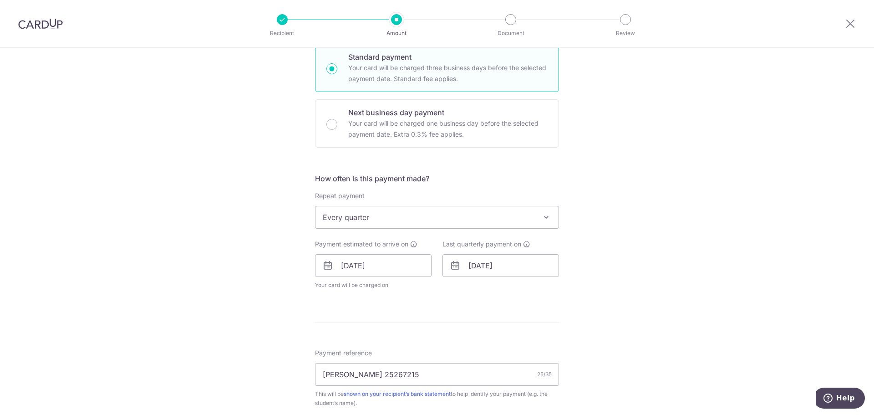
scroll to position [228, 0]
click at [366, 219] on span "Every quarter" at bounding box center [437, 217] width 243 height 22
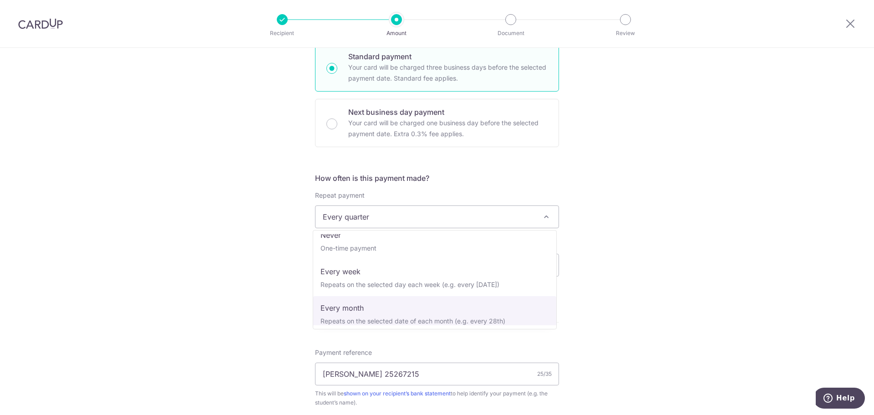
scroll to position [0, 0]
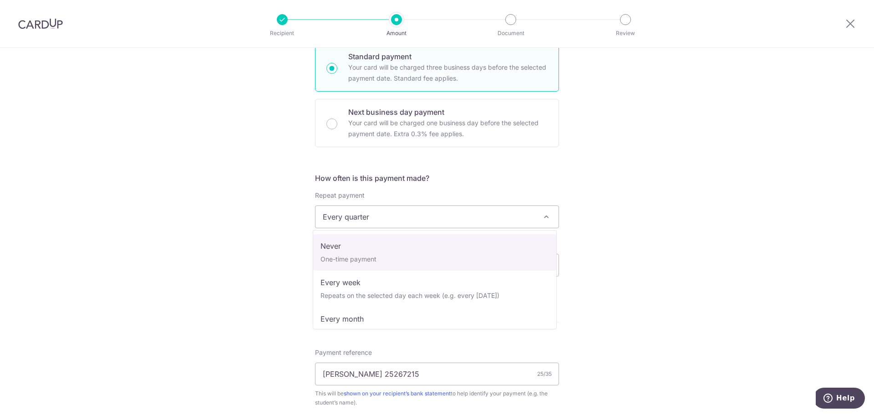
select select "1"
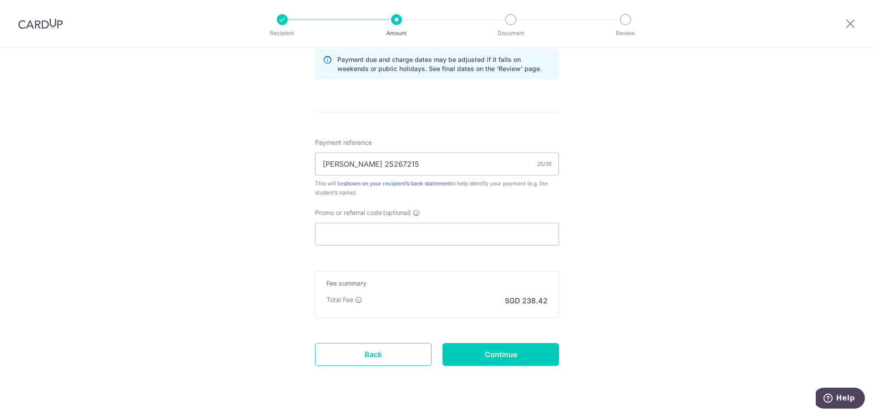
scroll to position [494, 0]
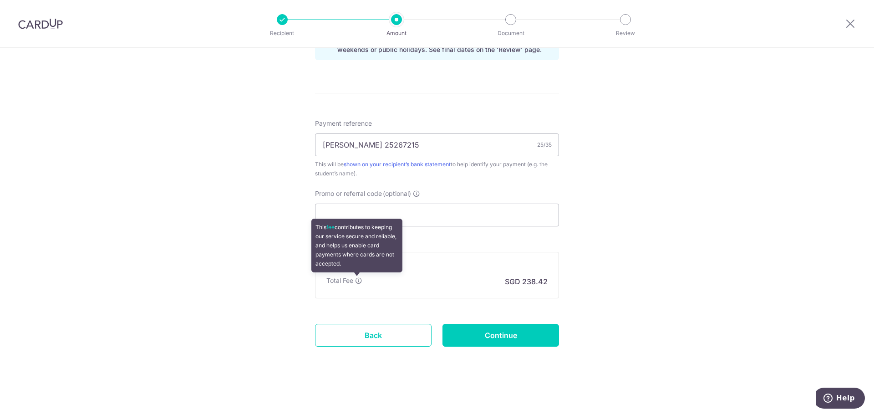
click at [359, 283] on icon at bounding box center [358, 280] width 7 height 7
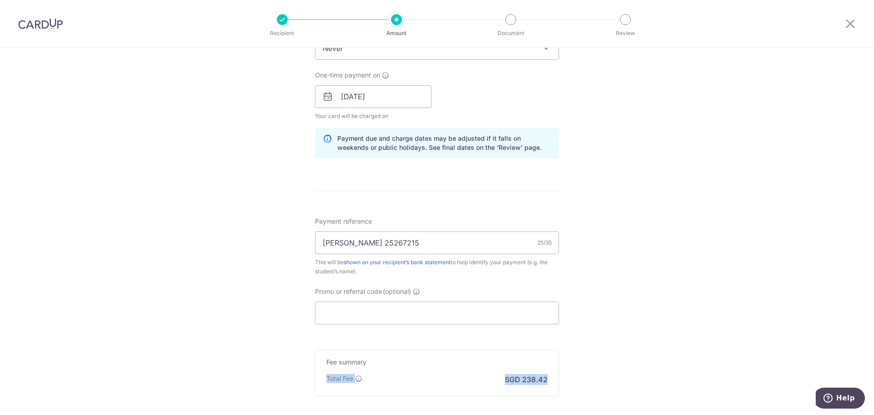
scroll to position [455, 0]
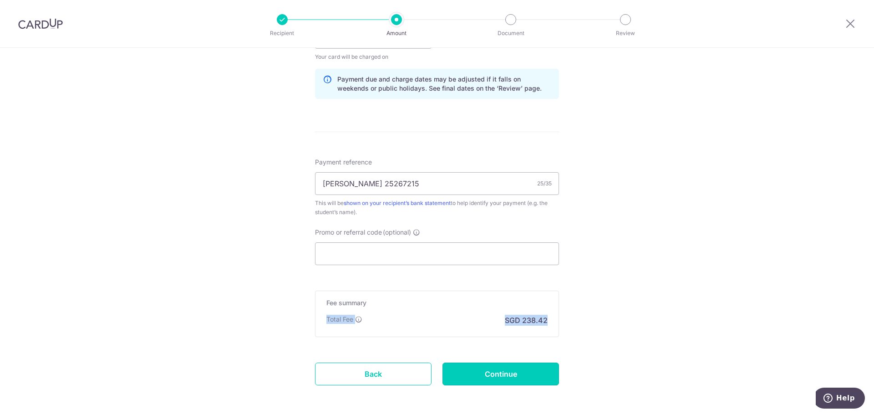
click at [500, 377] on input "Continue" at bounding box center [501, 374] width 117 height 23
type input "Update Schedule"
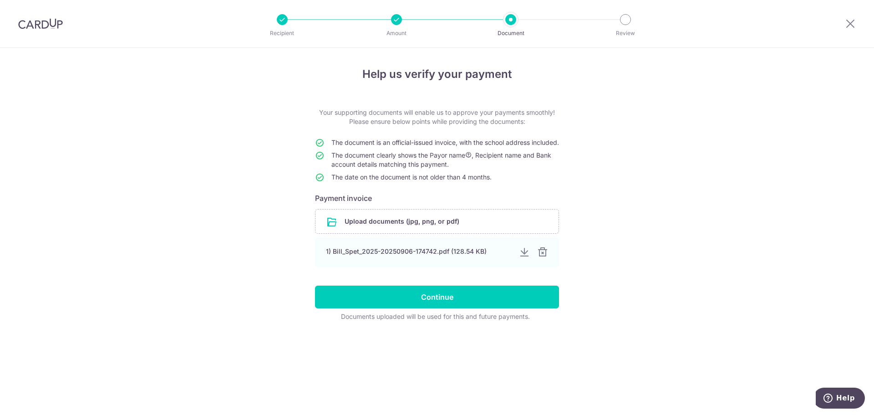
click at [401, 267] on div "1) Bill_Spet_2025-20250906-174742.pdf (128.54 KB)" at bounding box center [437, 252] width 244 height 30
click at [434, 304] on input "Continue" at bounding box center [437, 297] width 244 height 23
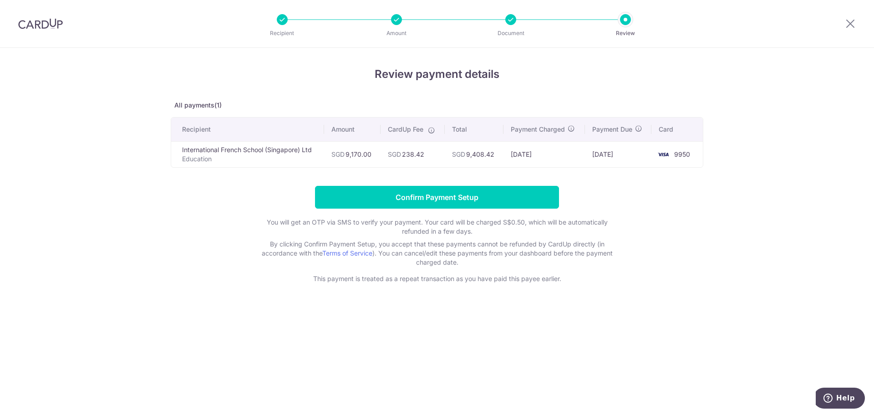
drag, startPoint x: 429, startPoint y: 153, endPoint x: 404, endPoint y: 156, distance: 25.2
click at [404, 156] on td "SGD 238.42" at bounding box center [413, 154] width 64 height 26
copy td "238.42"
drag, startPoint x: 372, startPoint y: 155, endPoint x: 347, endPoint y: 156, distance: 25.1
click at [347, 156] on td "SGD 9,170.00" at bounding box center [352, 154] width 56 height 26
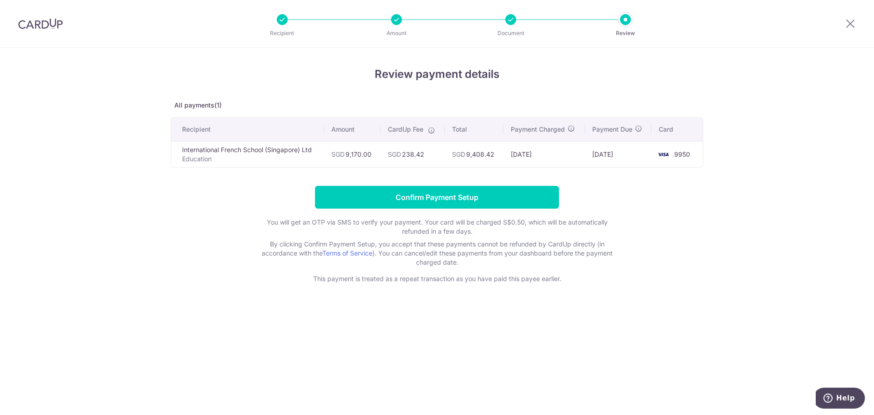
copy td "9,170.00"
drag, startPoint x: 546, startPoint y: 154, endPoint x: 515, endPoint y: 153, distance: 31.5
click at [515, 153] on td "[DATE]" at bounding box center [545, 154] width 82 height 26
drag, startPoint x: 606, startPoint y: 153, endPoint x: 630, endPoint y: 153, distance: 24.1
click at [630, 153] on td "[DATE]" at bounding box center [618, 154] width 67 height 26
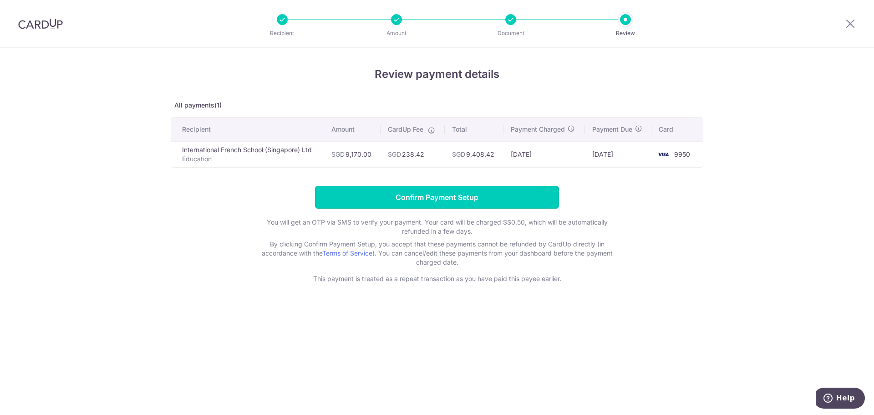
drag, startPoint x: 440, startPoint y: 194, endPoint x: 449, endPoint y: 196, distance: 8.4
click at [440, 194] on input "Confirm Payment Setup" at bounding box center [437, 197] width 244 height 23
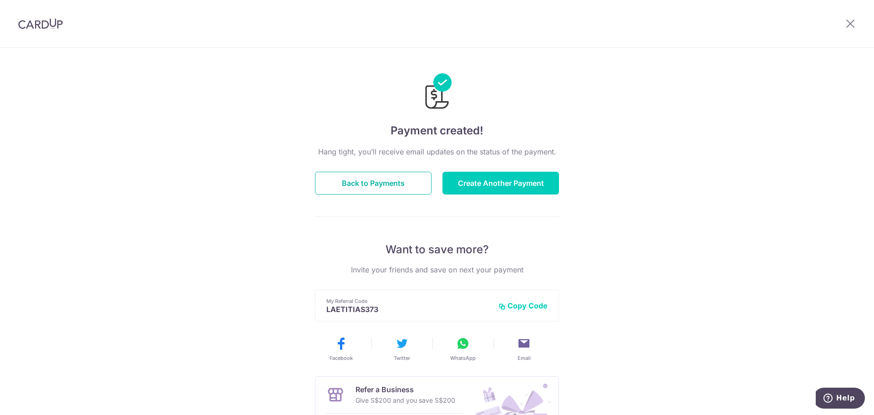
click at [363, 186] on button "Back to Payments" at bounding box center [373, 183] width 117 height 23
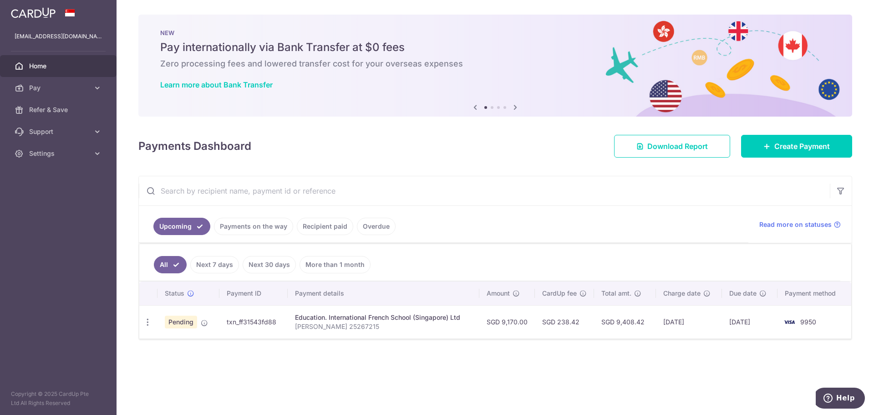
click at [40, 93] on link "Pay" at bounding box center [58, 88] width 117 height 22
click at [43, 108] on span "Payments" at bounding box center [59, 109] width 60 height 9
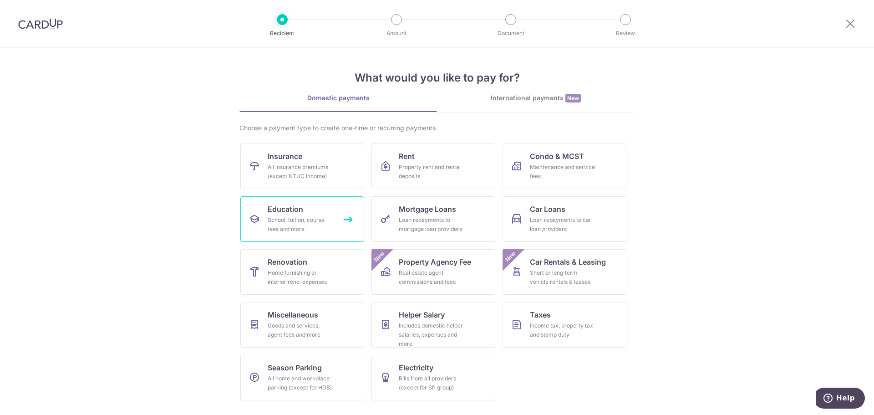
click at [285, 207] on span "Education" at bounding box center [286, 209] width 36 height 11
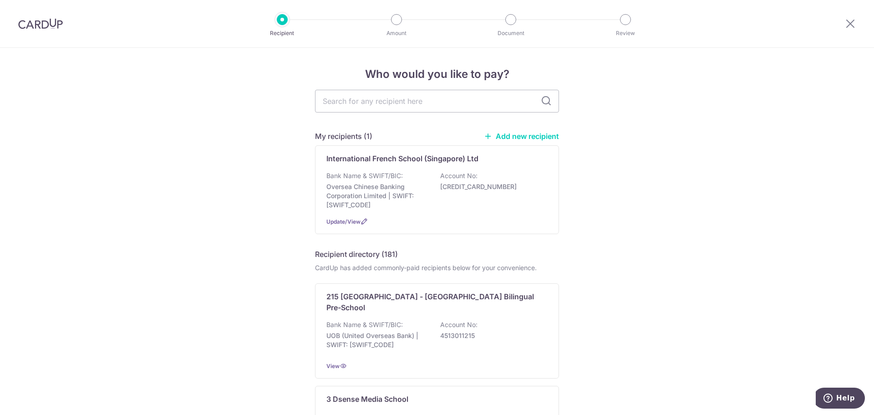
click at [511, 133] on link "Add new recipient" at bounding box center [521, 136] width 75 height 9
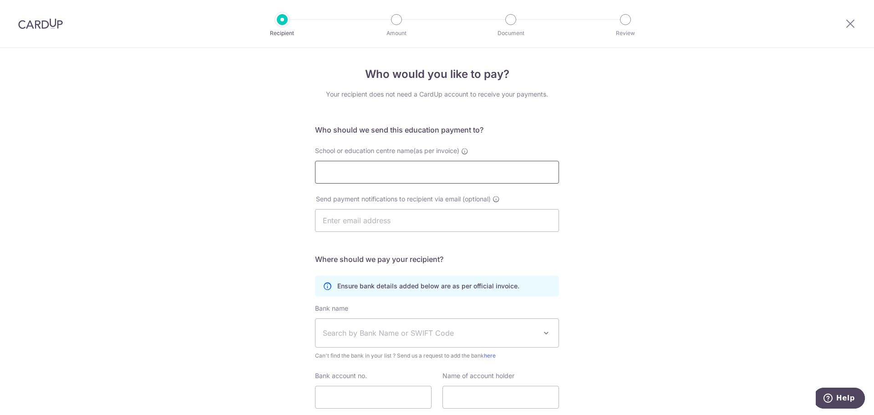
click at [370, 178] on input "School or education centre name(as per invoice)" at bounding box center [437, 172] width 244 height 23
type input "Children"
click at [684, 204] on div "Who would you like to pay? Your recipient does not need a CardUp account to rec…" at bounding box center [437, 265] width 874 height 434
click at [852, 29] on div at bounding box center [850, 23] width 47 height 47
click at [851, 20] on icon at bounding box center [850, 23] width 11 height 11
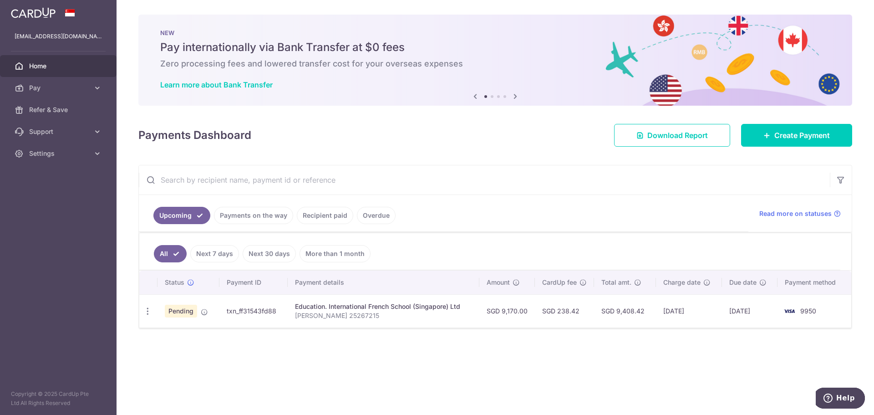
click at [95, 153] on icon at bounding box center [97, 153] width 9 height 9
click at [52, 198] on span "Logout" at bounding box center [59, 197] width 60 height 9
